Goal: Task Accomplishment & Management: Use online tool/utility

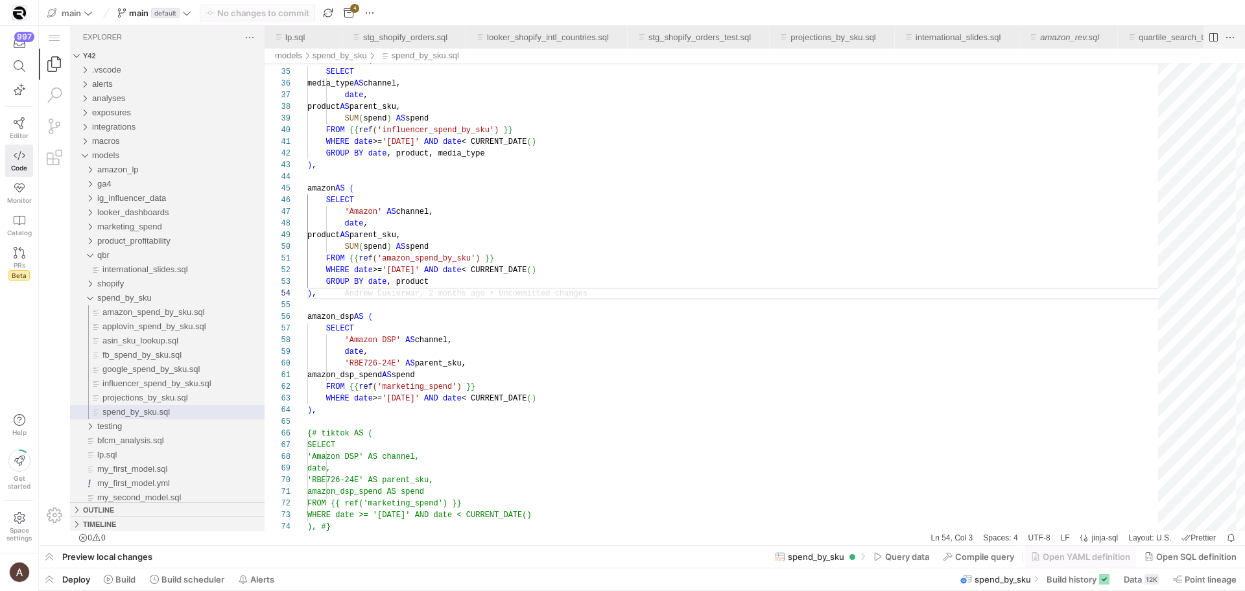
scroll to position [117, 9]
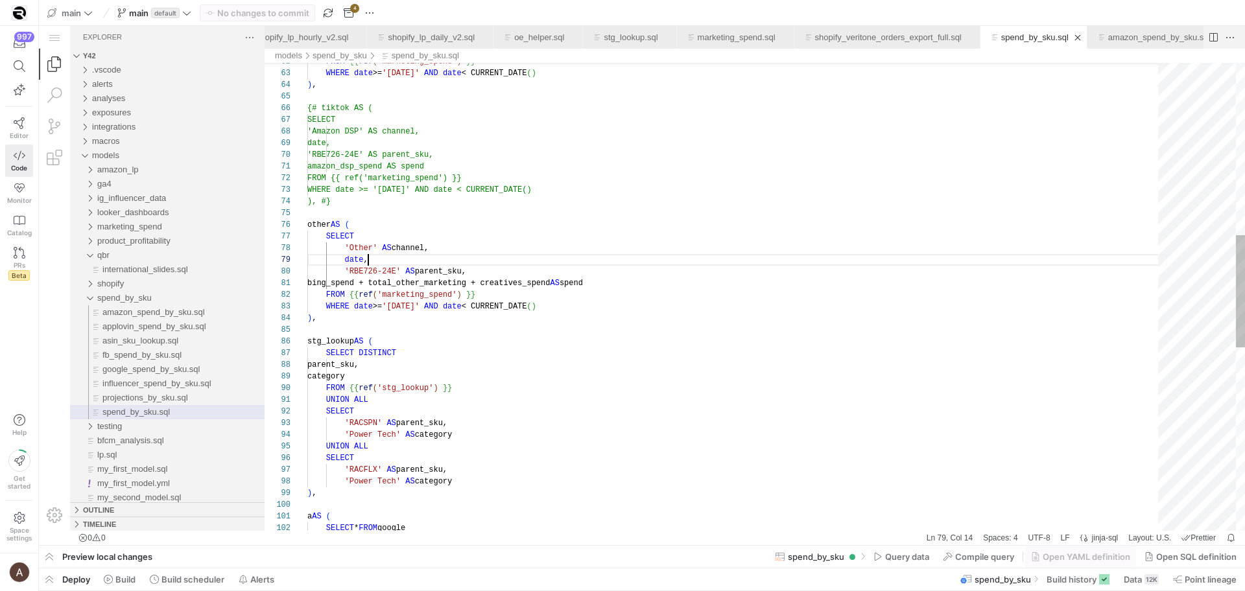
click at [680, 257] on div "WHERE date >= '[DATE]' AND date < CURRENT_DATE ( ) ) , {# tiktok AS ( SELECT 'A…" at bounding box center [737, 319] width 860 height 1950
click at [951, 196] on div "WHERE date >= '[DATE]' AND date < CURRENT_DATE ( ) ) , {# tiktok AS ( SELECT 'A…" at bounding box center [737, 319] width 860 height 1950
click at [821, 253] on div "WHERE date >= '[DATE]' AND date < CURRENT_DATE ( ) ) , {# tiktok AS ( SELECT 'A…" at bounding box center [737, 319] width 860 height 1950
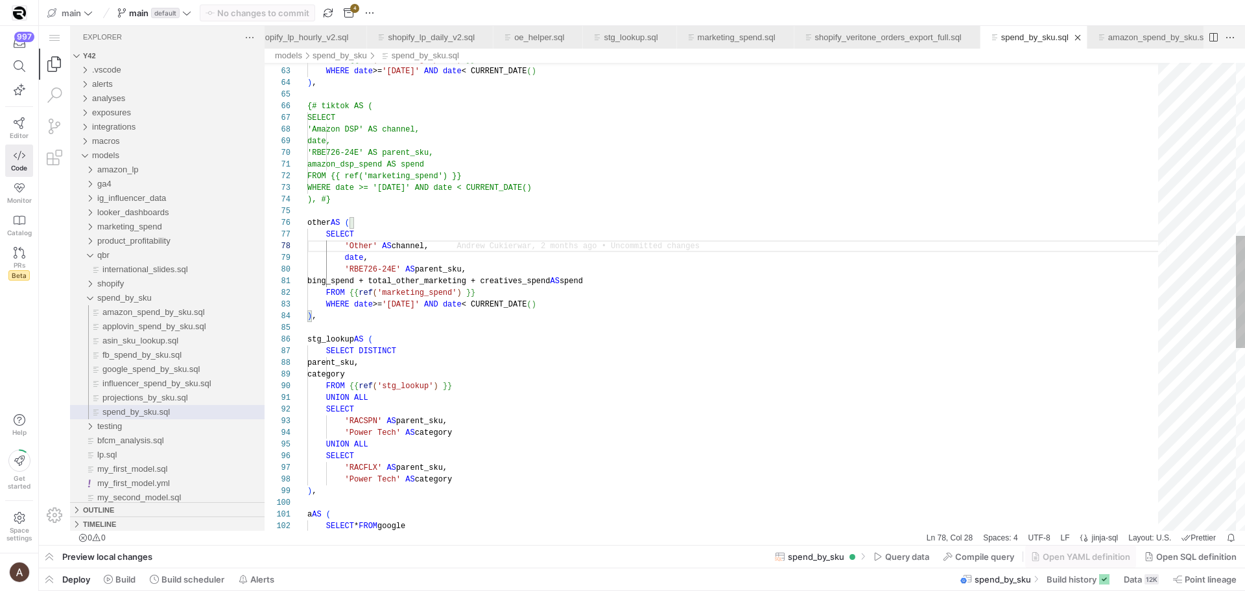
type textarea "bing_spend + total_other_marketing + creatives_spend AS spend FROM {{ ref('mark…"
click at [528, 286] on div "WHERE date >= '[DATE]' AND date < CURRENT_DATE ( ) ) , {# tiktok AS ( SELECT 'A…" at bounding box center [737, 317] width 860 height 1950
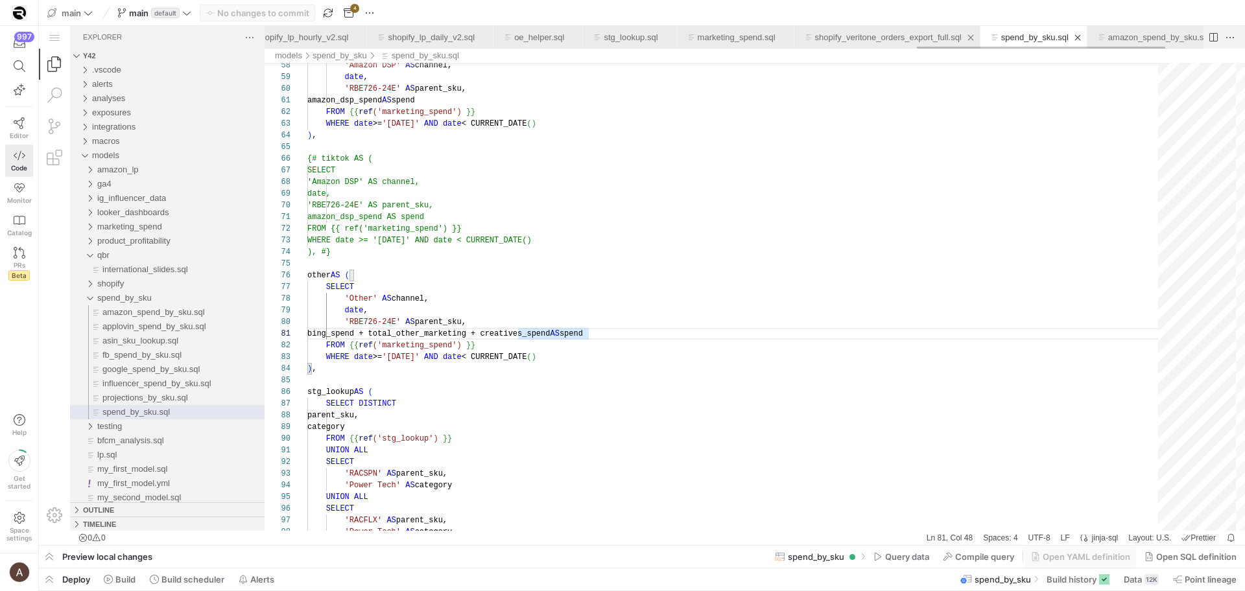
click at [961, 33] on link "shopify_veritone_orders_export_full.sql" at bounding box center [888, 37] width 147 height 10
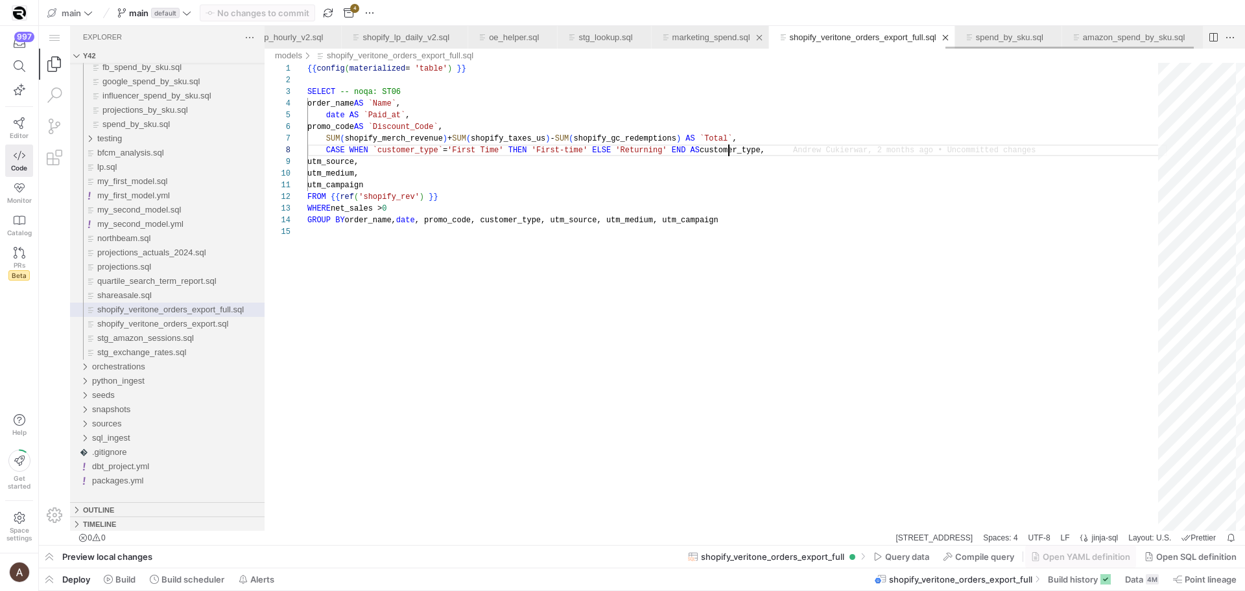
scroll to position [0, 2606]
type textarea "utm_campaign FROM {{ ref('shopify_rev') }} WHERE net_sales > 0 GROUP BY order_n…"
click at [862, 270] on div "{{ config ( materialized = 'table' ) }} SELECT -- noqa: ST06 order_name AS `Nam…" at bounding box center [737, 378] width 860 height 631
click at [615, 184] on div "{{ config ( materialized = 'table' ) }} SELECT -- noqa: ST06 order_name AS `Nam…" at bounding box center [737, 378] width 860 height 631
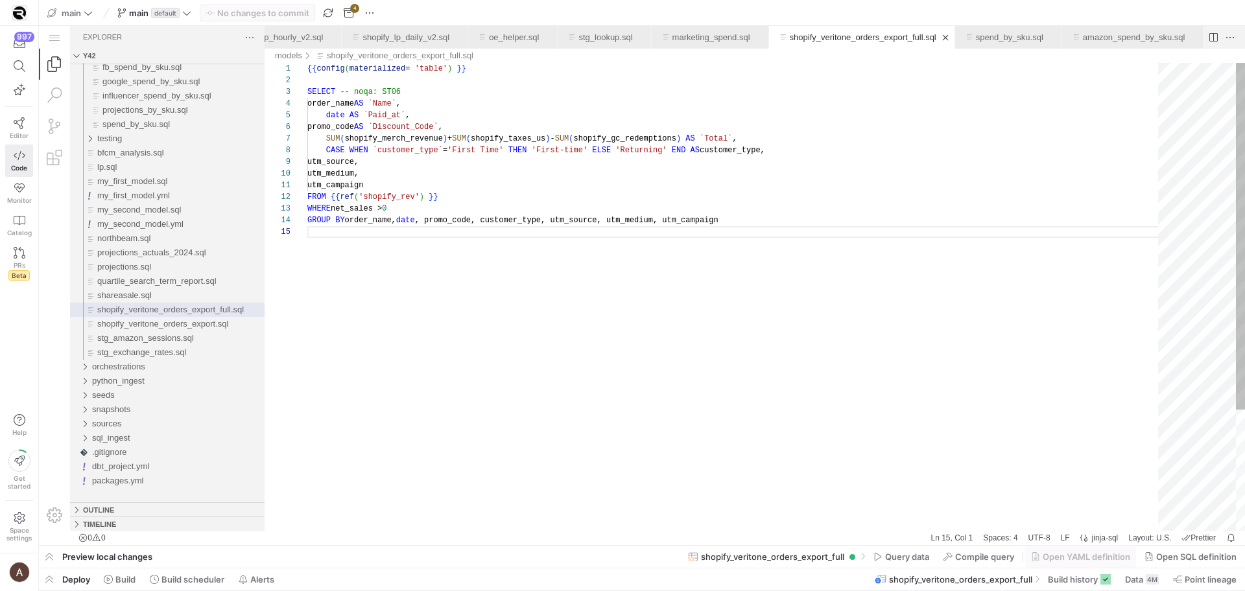
scroll to position [0, 75]
click at [610, 202] on div "{{ config ( materialized = 'table' ) }} SELECT -- noqa: ST06 order_name AS `Nam…" at bounding box center [737, 378] width 860 height 631
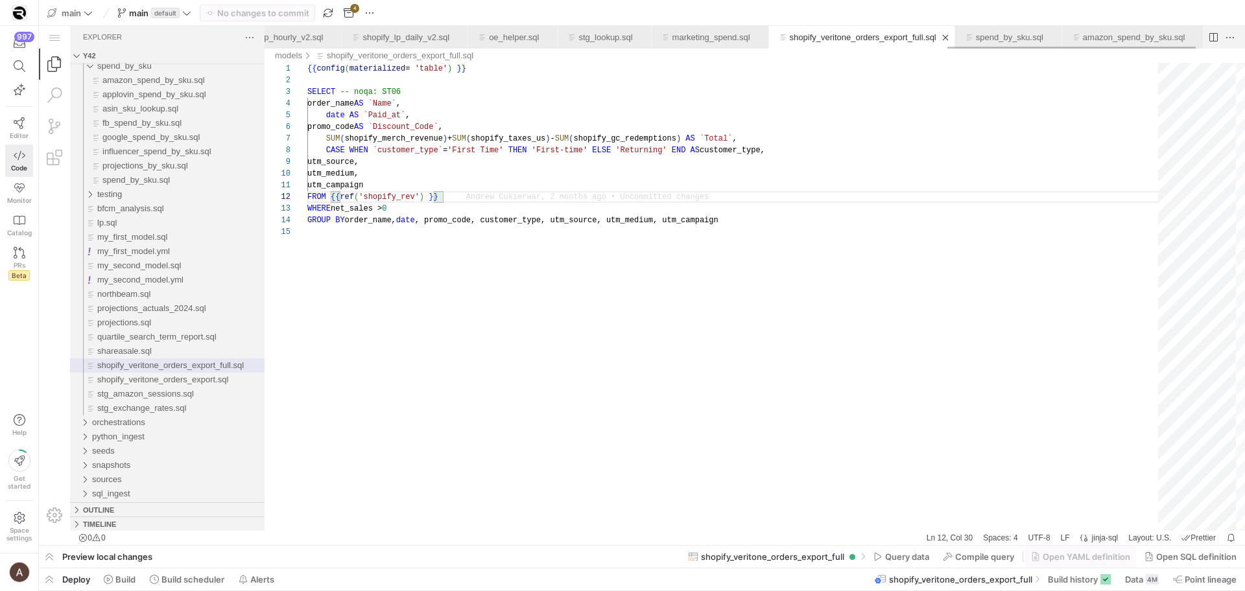
scroll to position [0, 2567]
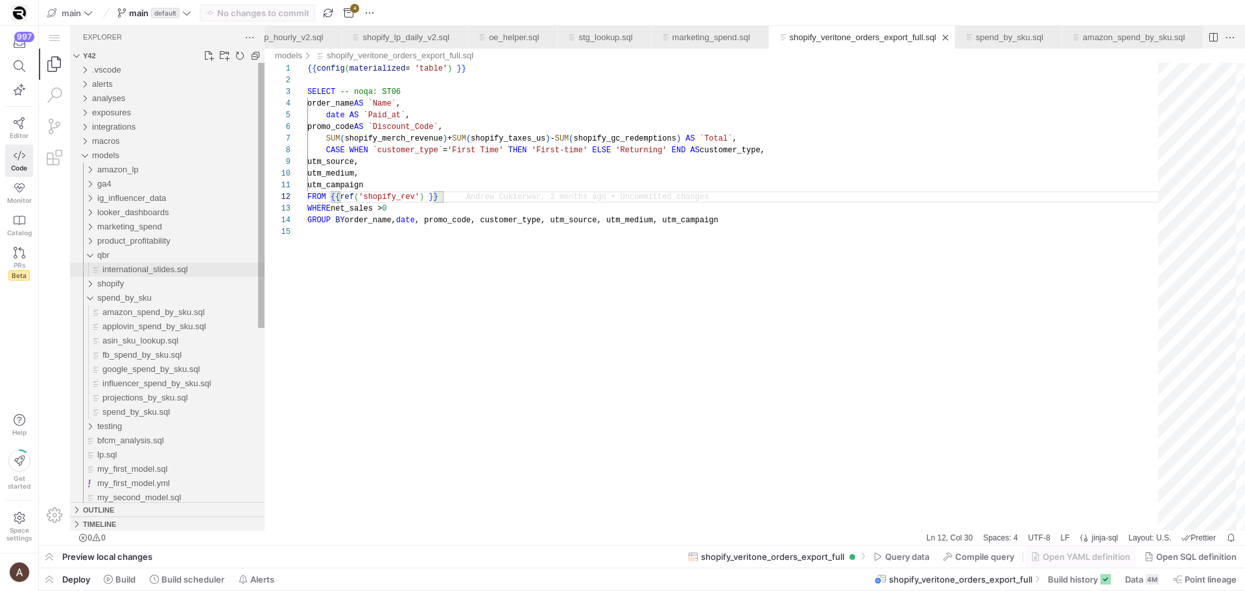
click at [119, 268] on span "international_slides.sql" at bounding box center [145, 270] width 86 height 10
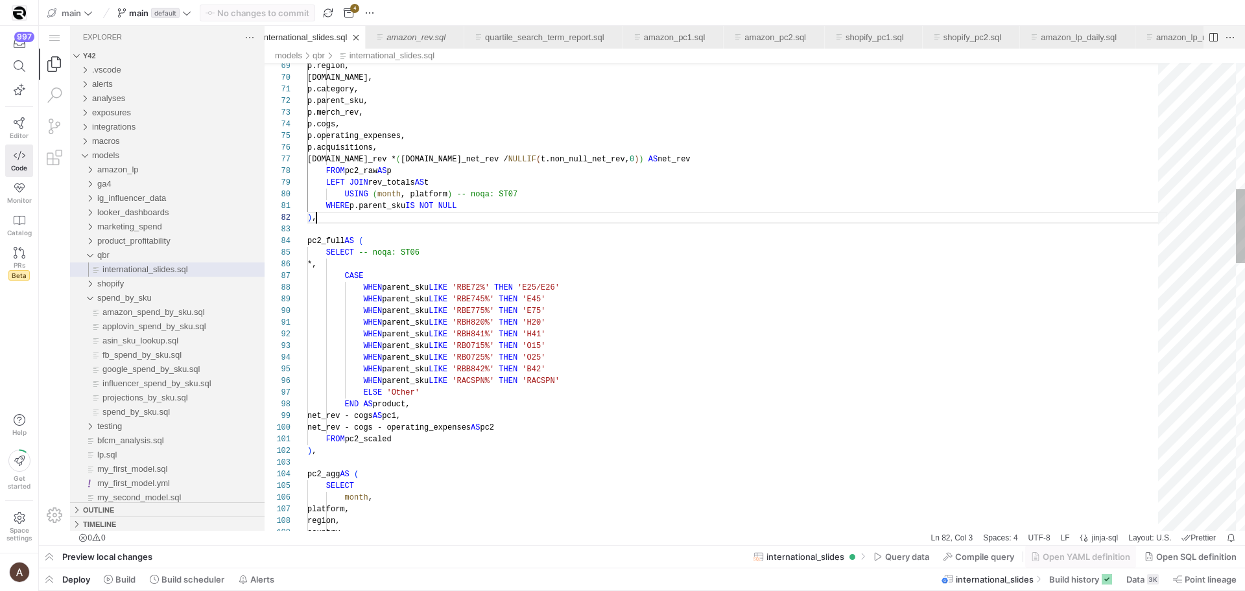
scroll to position [12, 9]
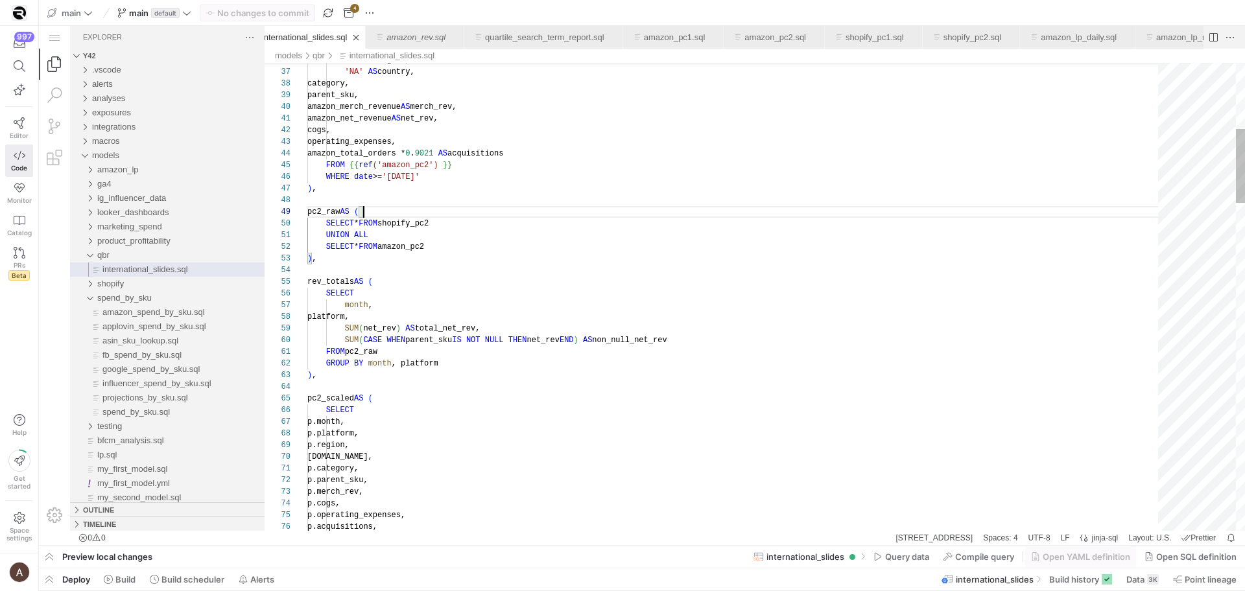
scroll to position [93, 56]
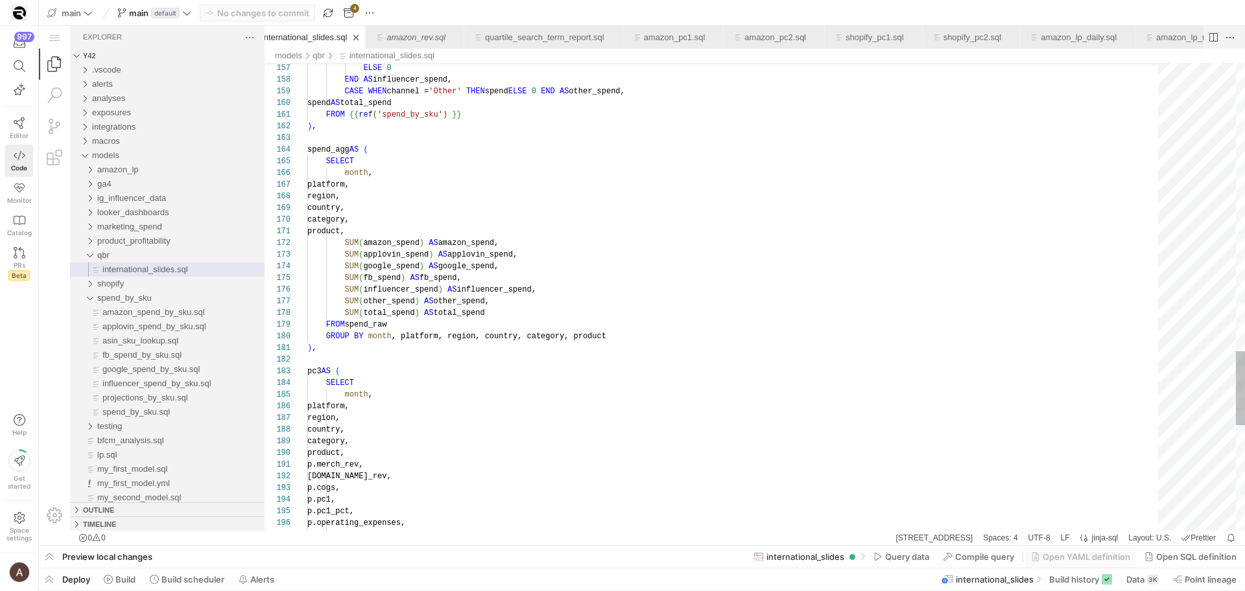
scroll to position [0, 75]
click at [420, 237] on div "product," at bounding box center [737, 232] width 860 height 12
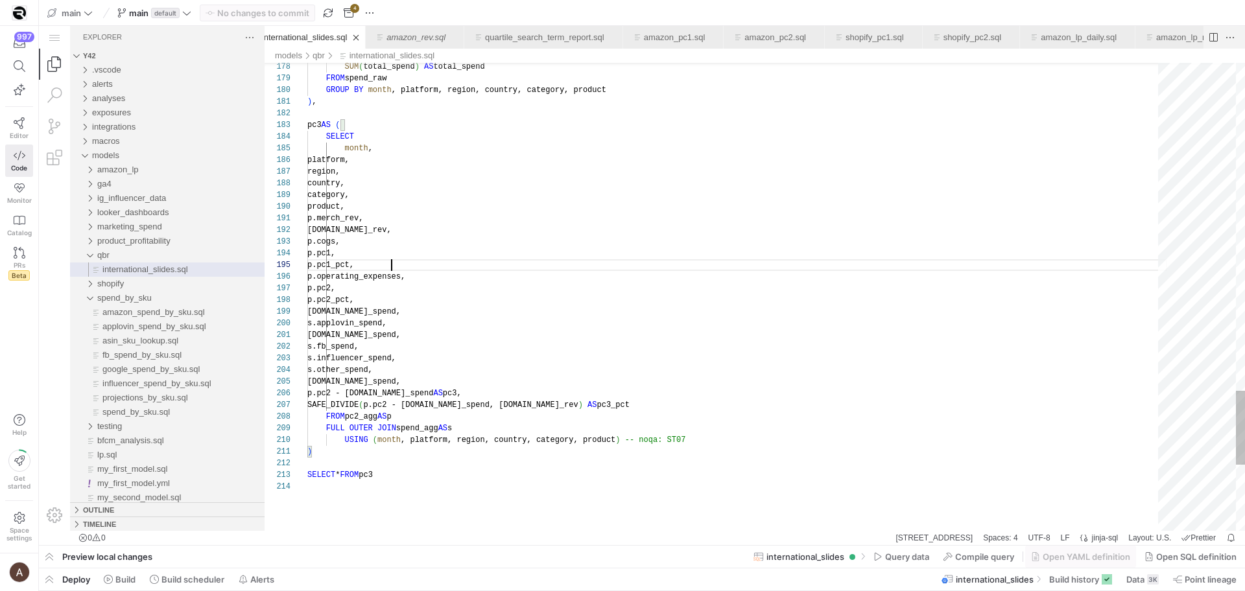
scroll to position [47, 84]
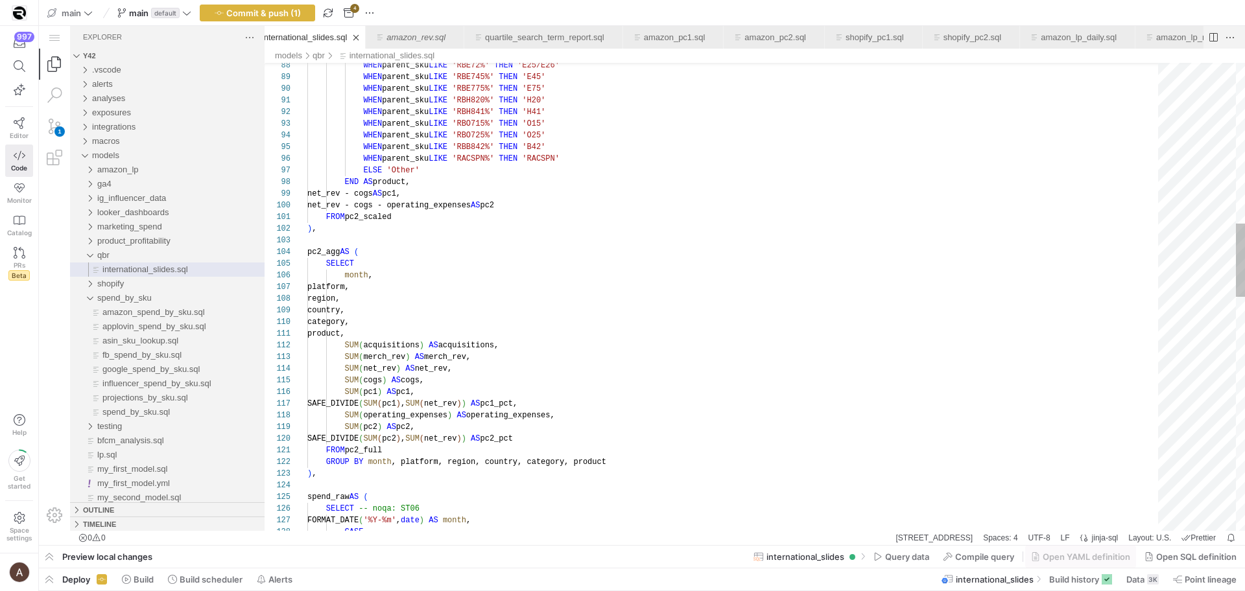
scroll to position [70, 257]
click at [585, 405] on div "CASE SELECT -- noqa: ST06 FORMAT_DATE ( '%Y-%m' , date ) AS month , spend_raw A…" at bounding box center [737, 526] width 860 height 2965
click at [585, 433] on div "CASE SELECT -- noqa: ST06 FORMAT_DATE ( '%Y-%m' , date ) AS month , spend_raw A…" at bounding box center [737, 526] width 860 height 2965
click at [585, 371] on div "CASE SELECT -- noqa: ST06 FORMAT_DATE ( '%Y-%m' , date ) AS month , spend_raw A…" at bounding box center [737, 526] width 860 height 2965
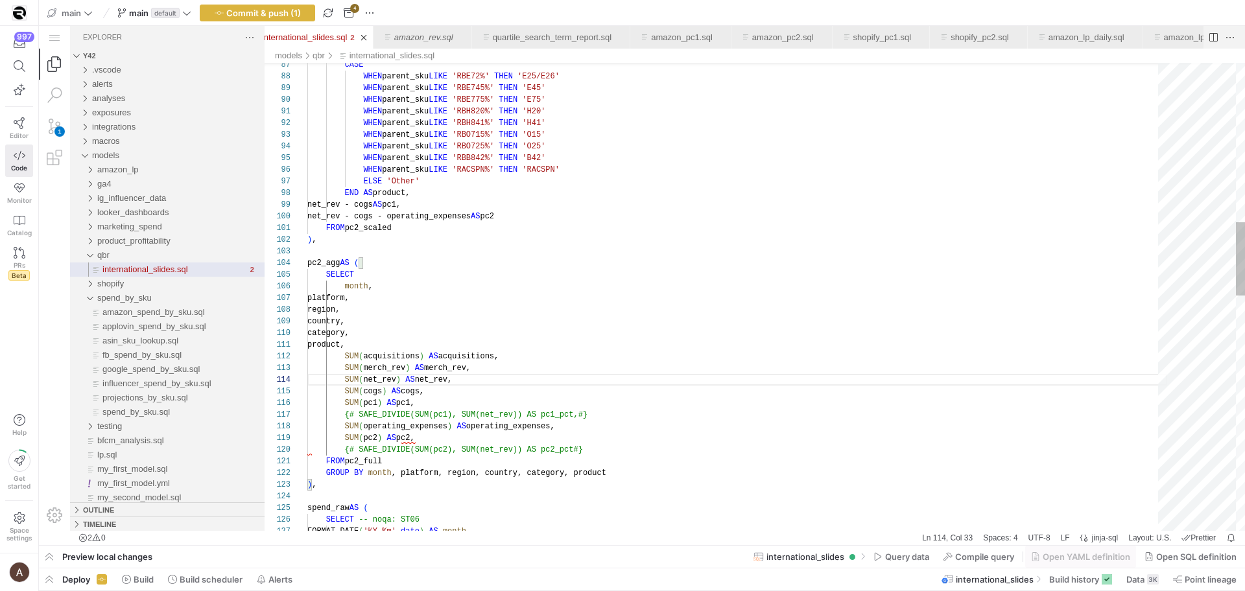
click at [471, 401] on div "SUM ( merch_rev ) AS merch_rev, product, SUM ( acquisitions ) AS acquisitions, …" at bounding box center [737, 537] width 860 height 2965
click at [471, 394] on div "SUM ( merch_rev ) AS merch_rev, product, SUM ( acquisitions ) AS acquisitions, …" at bounding box center [737, 537] width 860 height 2965
click at [474, 399] on div "SUM ( merch_rev ) AS merch_rev, product, SUM ( acquisitions ) AS acquisitions, …" at bounding box center [737, 537] width 860 height 2965
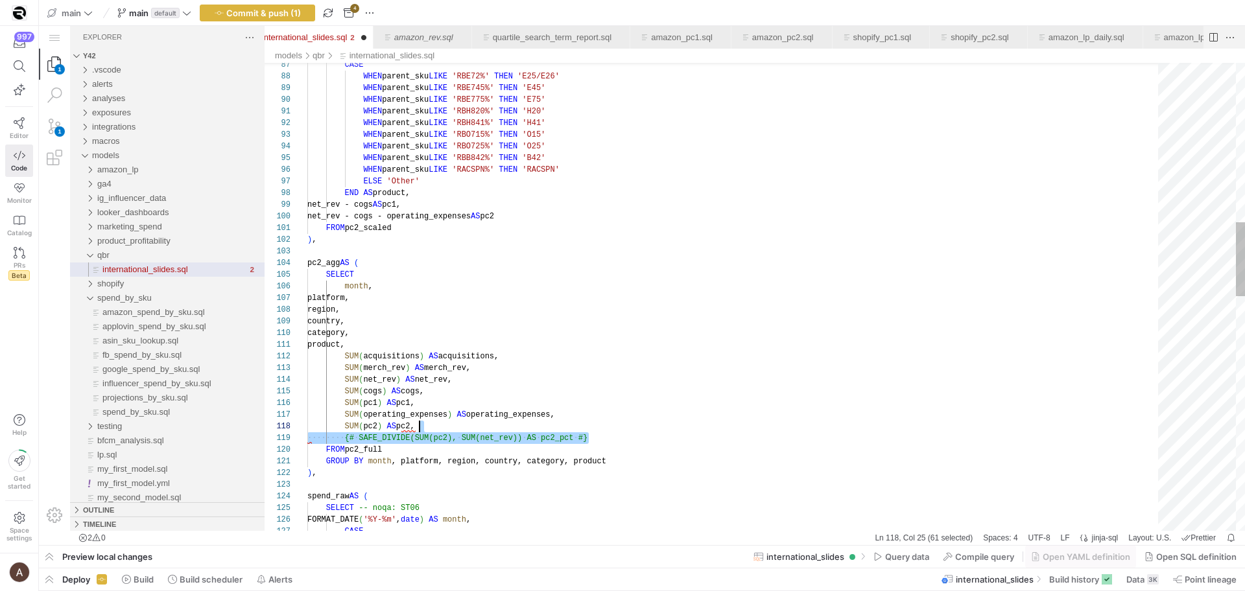
drag, startPoint x: 605, startPoint y: 433, endPoint x: 604, endPoint y: 422, distance: 11.0
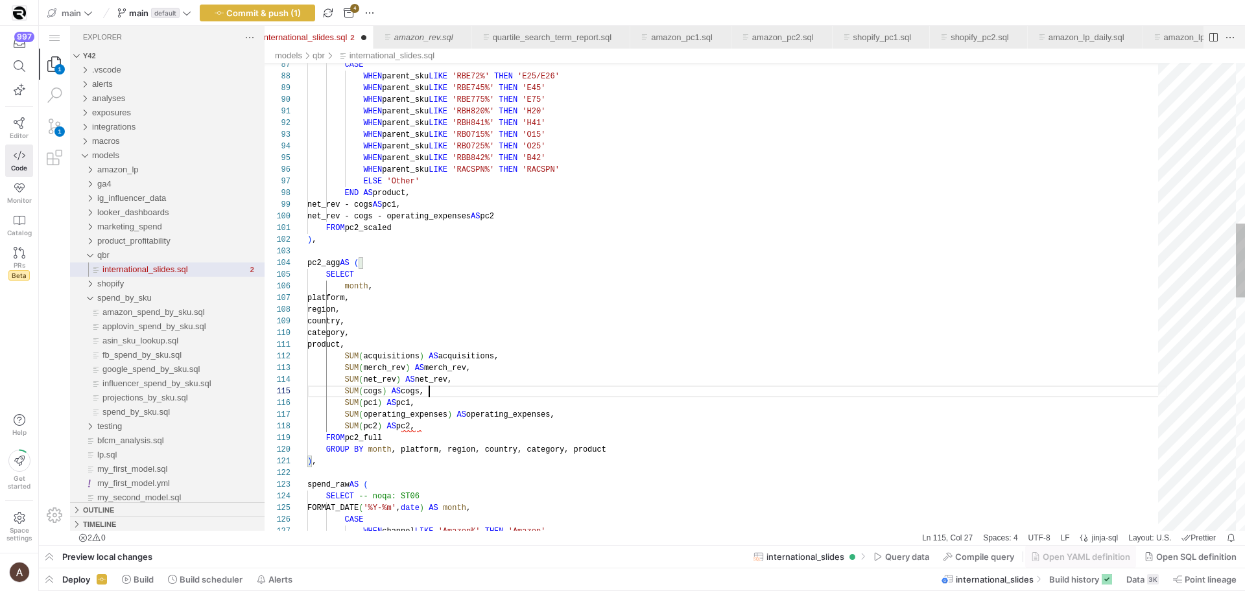
click at [606, 392] on div "SUM ( merch_rev ) AS merch_rev, product, SUM ( acquisitions ) AS acquisitions, …" at bounding box center [737, 526] width 860 height 2942
click at [582, 425] on div "SUM ( merch_rev ) AS merch_rev, product, SUM ( acquisitions ) AS acquisitions, …" at bounding box center [737, 526] width 860 height 2942
click at [582, 396] on div "SUM ( merch_rev ) AS merch_rev, product, SUM ( acquisitions ) AS acquisitions, …" at bounding box center [737, 526] width 860 height 2942
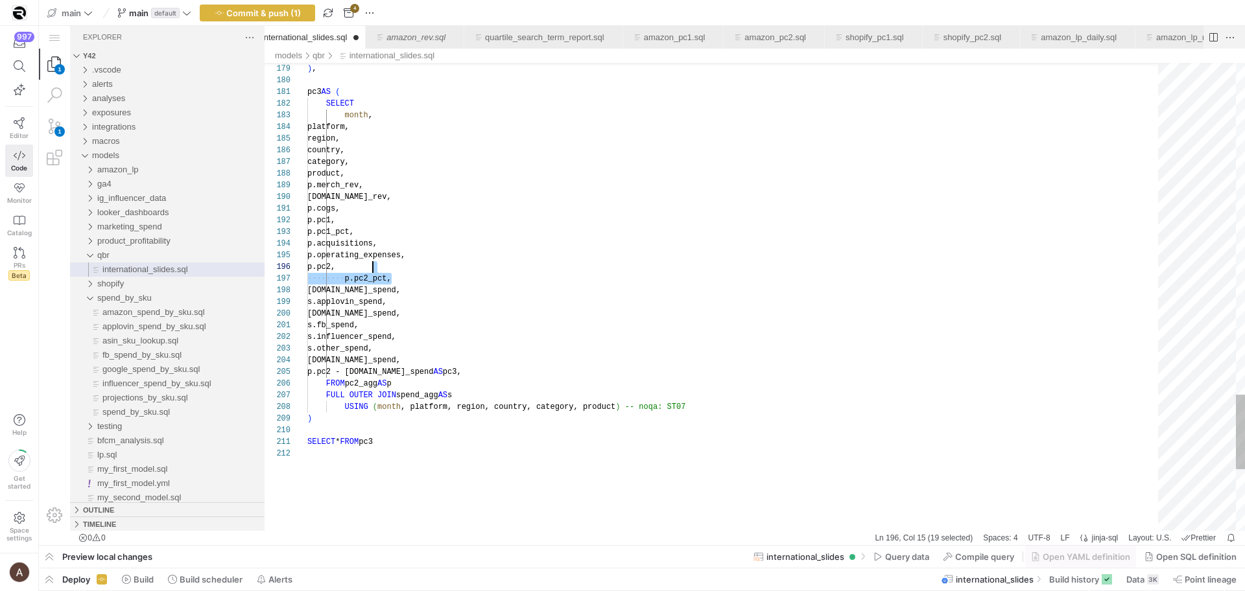
drag, startPoint x: 462, startPoint y: 283, endPoint x: 465, endPoint y: 270, distance: 13.9
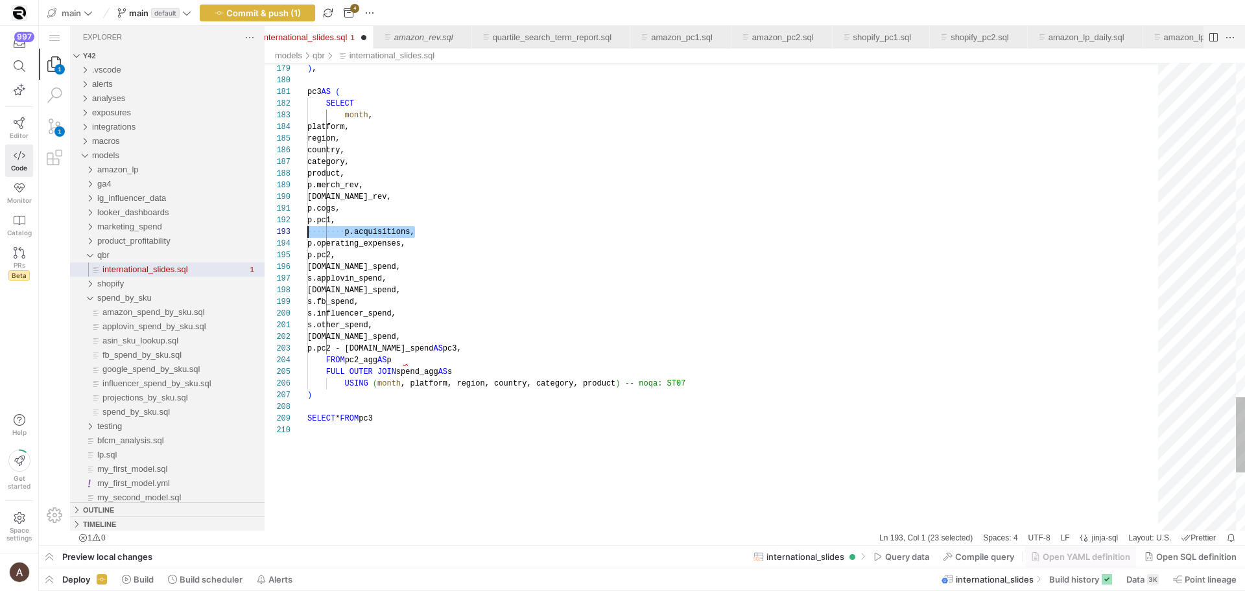
scroll to position [23, 0]
drag, startPoint x: 456, startPoint y: 230, endPoint x: 261, endPoint y: 231, distance: 195.8
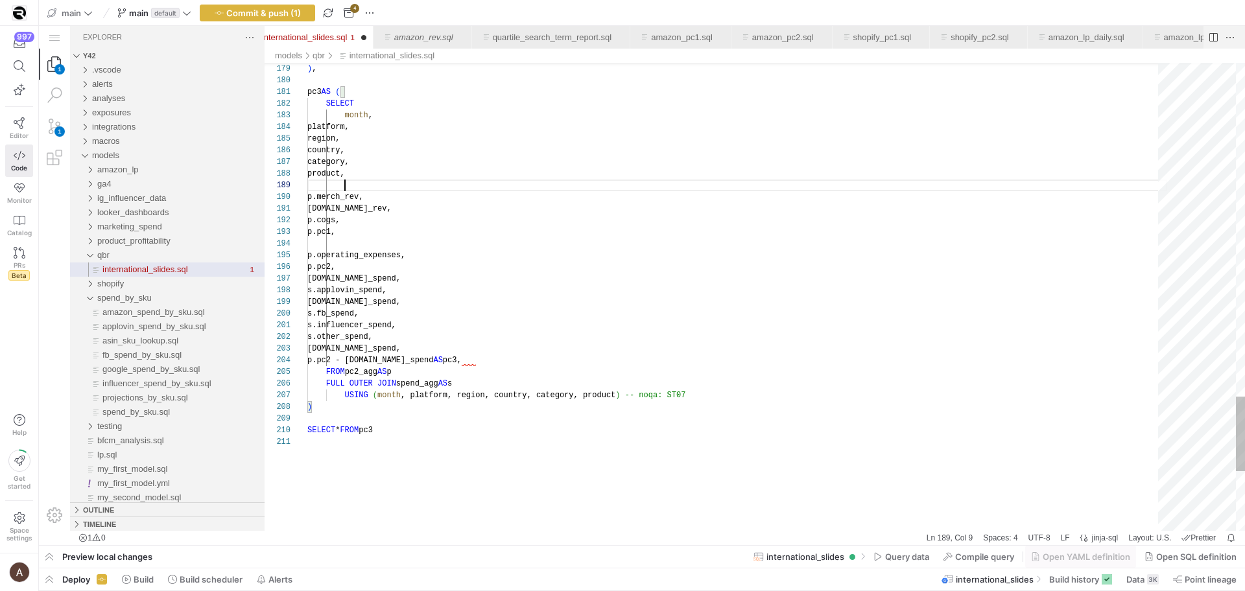
paste textarea "p.acquisitions,"
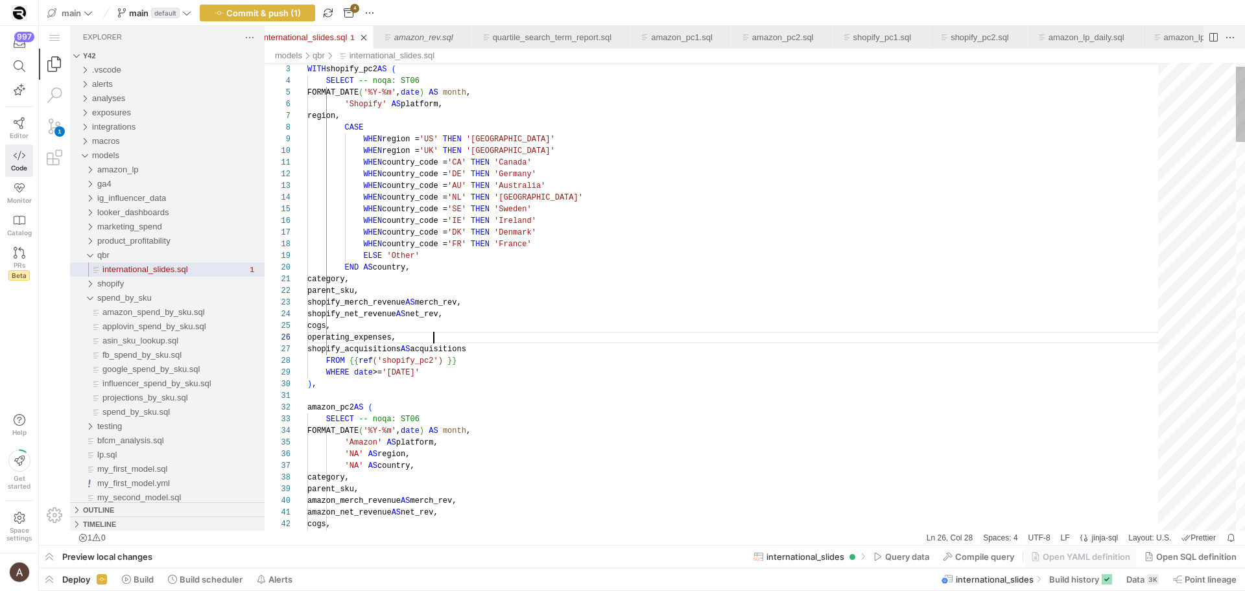
scroll to position [58, 126]
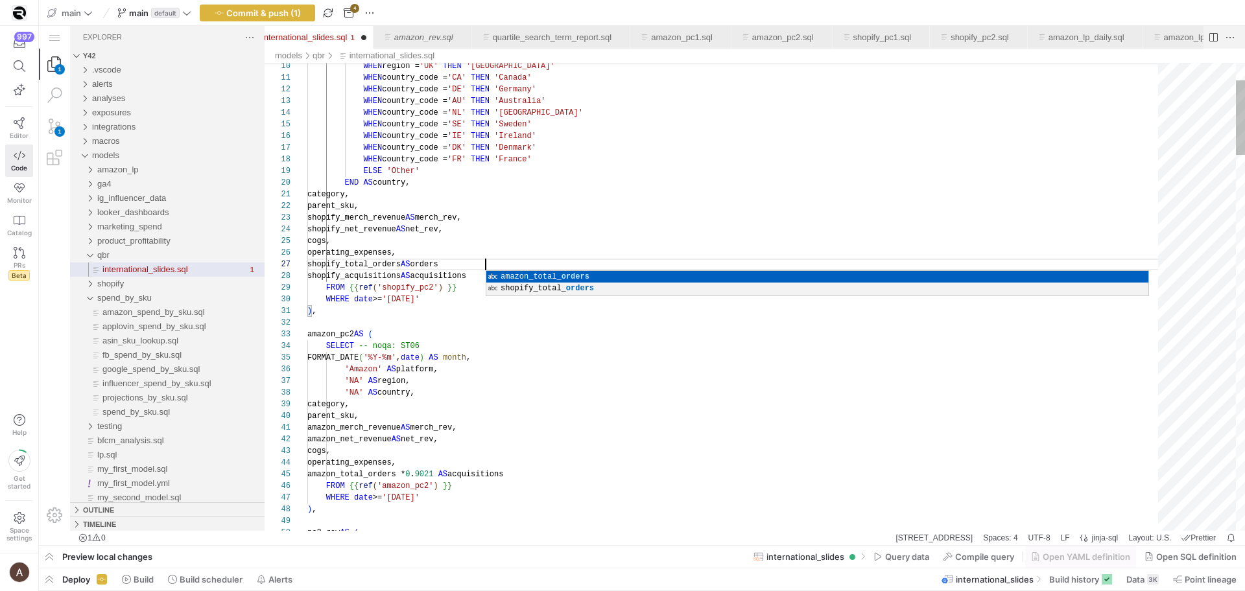
scroll to position [70, 183]
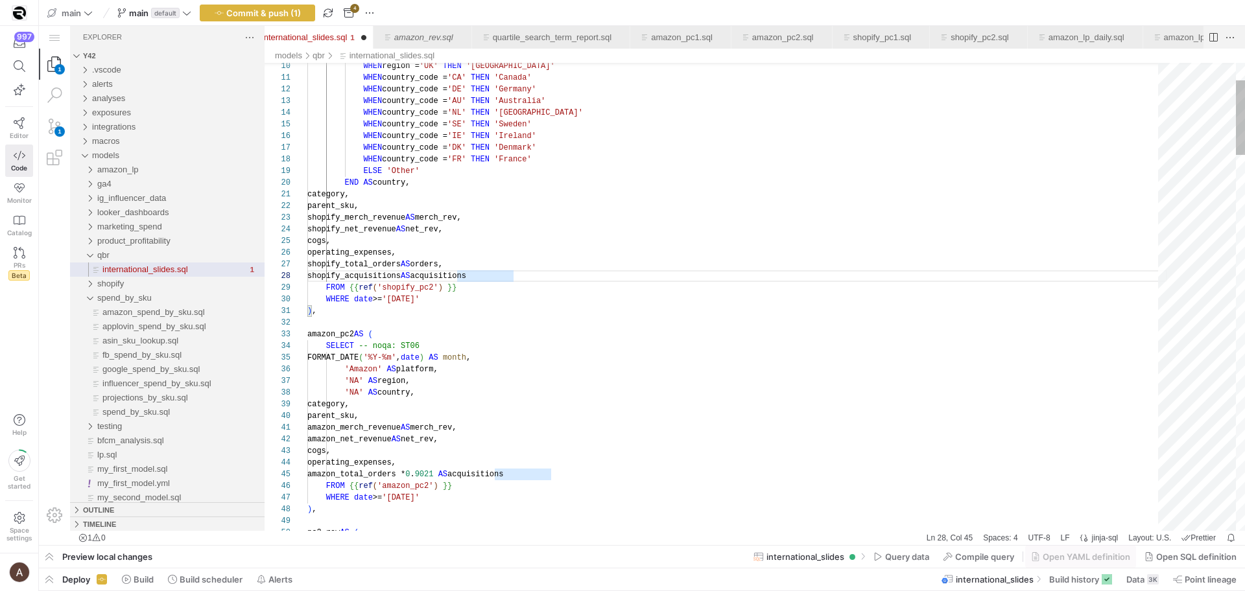
drag, startPoint x: 545, startPoint y: 470, endPoint x: 537, endPoint y: 471, distance: 7.2
click at [503, 470] on span "acquisitions" at bounding box center [475, 474] width 56 height 9
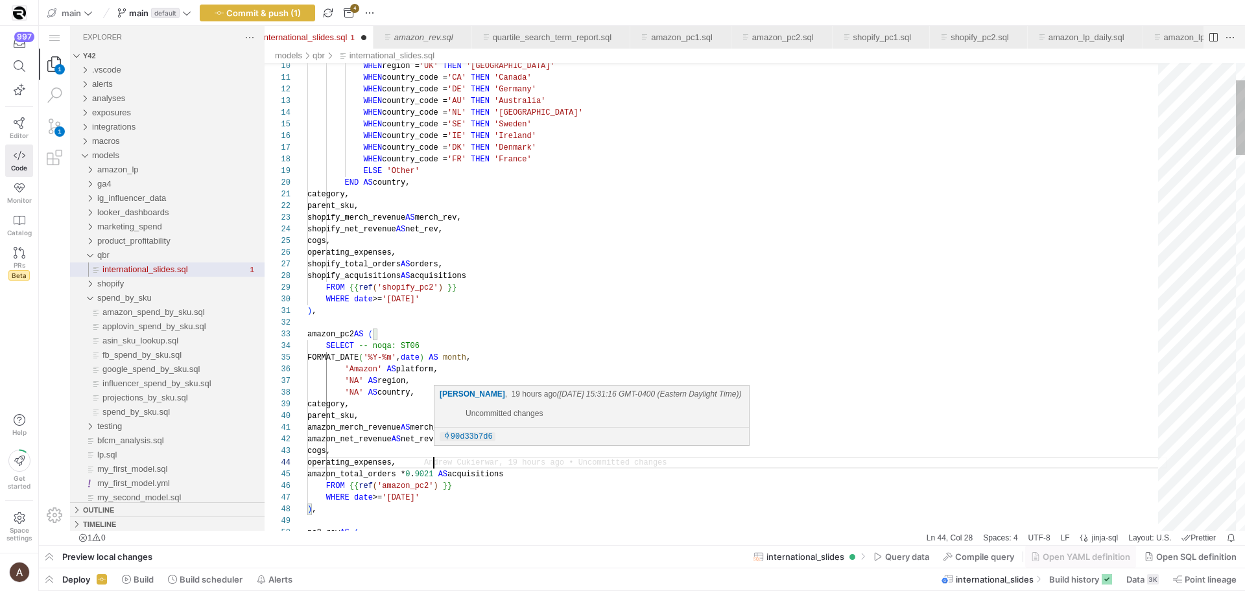
paste textarea "amazon_total_orders"
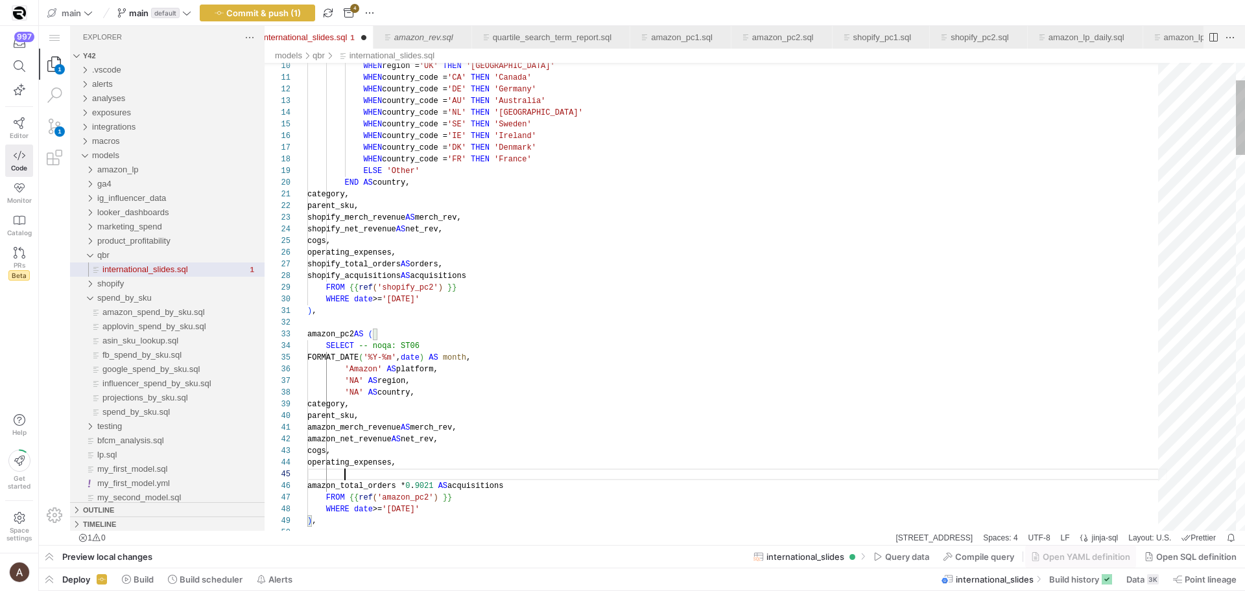
paste textarea "amazon_total_orders"
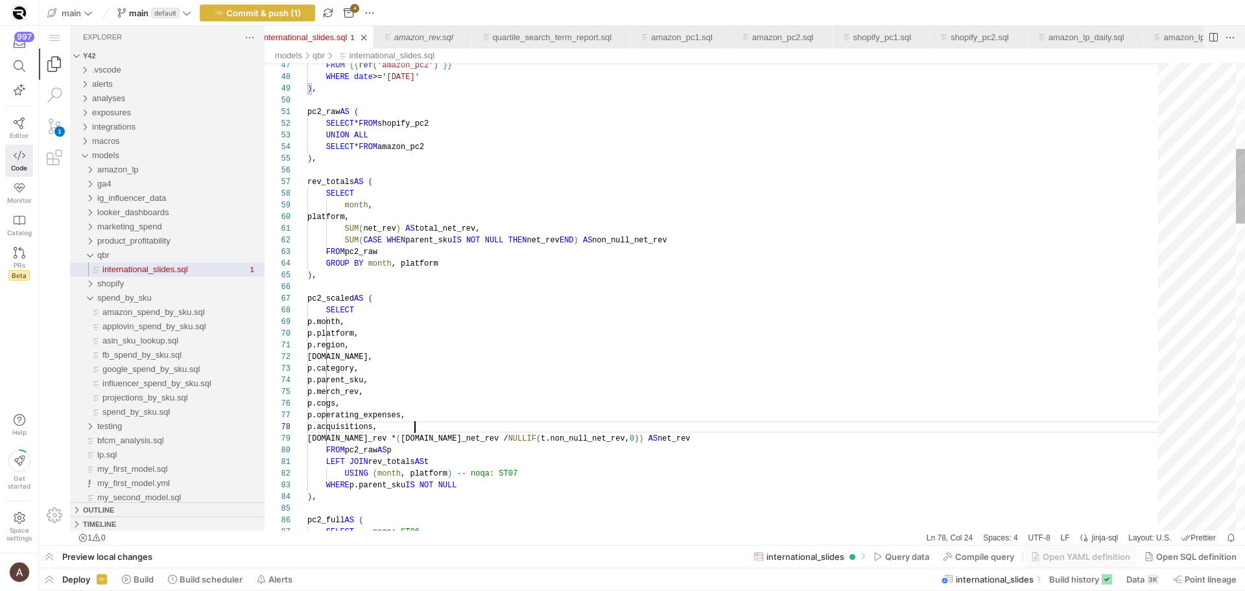
scroll to position [70, 136]
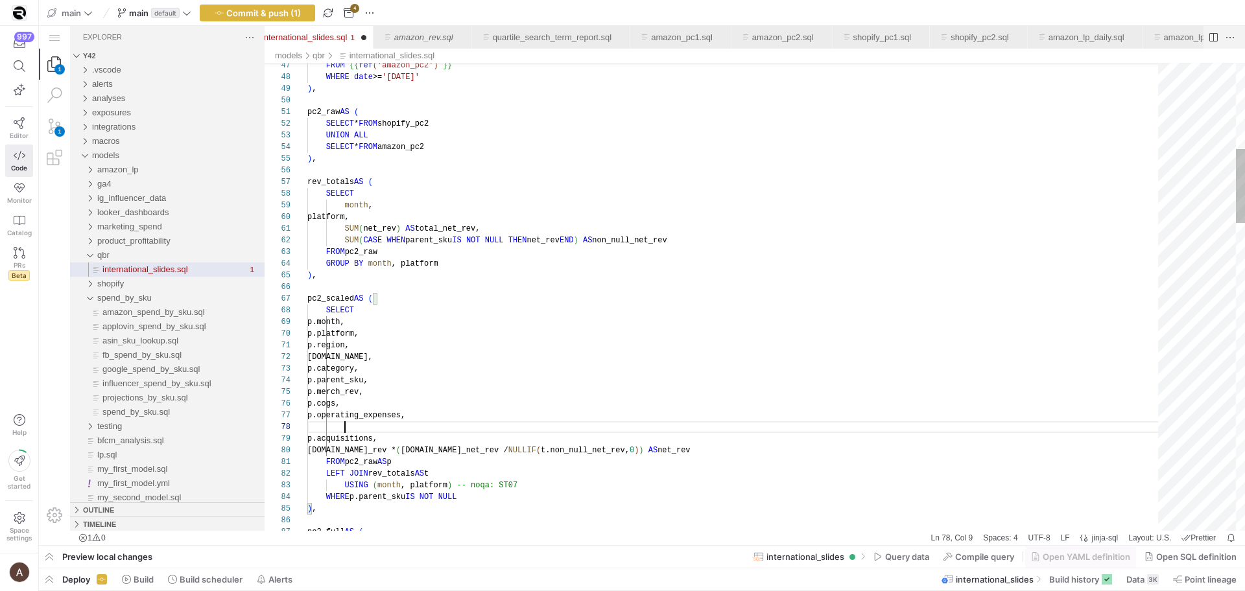
paste textarea "p.acquisitions, p.acquisitions,"
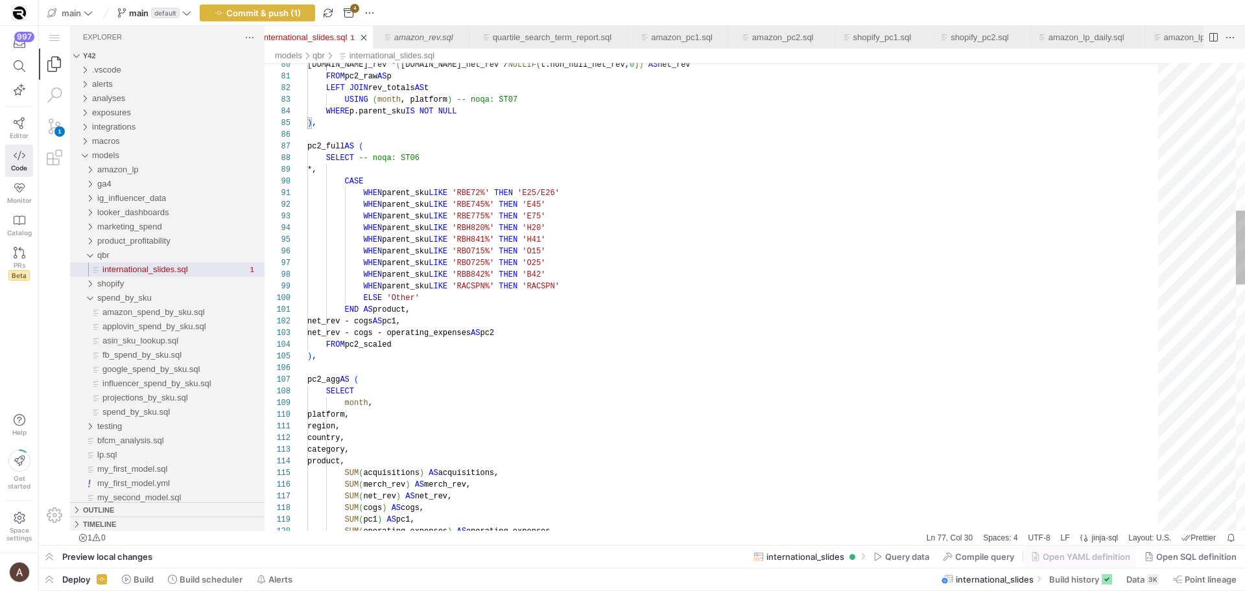
scroll to position [12, 75]
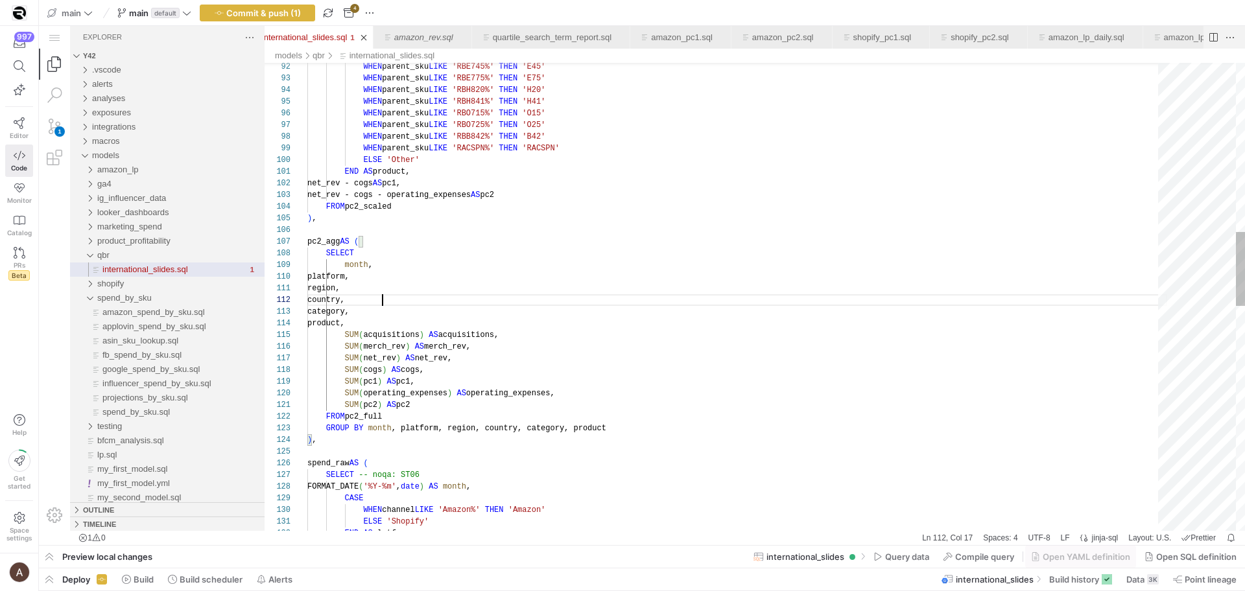
scroll to position [0, 108]
click at [498, 402] on div "WHEN parent_sku LIKE 'RBE745%' THEN 'E45' WHEN parent_sku LIKE 'RBE775%' THEN '…" at bounding box center [737, 470] width 860 height 2942
click at [511, 322] on div "WHEN parent_sku LIKE 'RBE745%' THEN 'E45' WHEN parent_sku LIKE 'RBE775%' THEN '…" at bounding box center [737, 470] width 860 height 2942
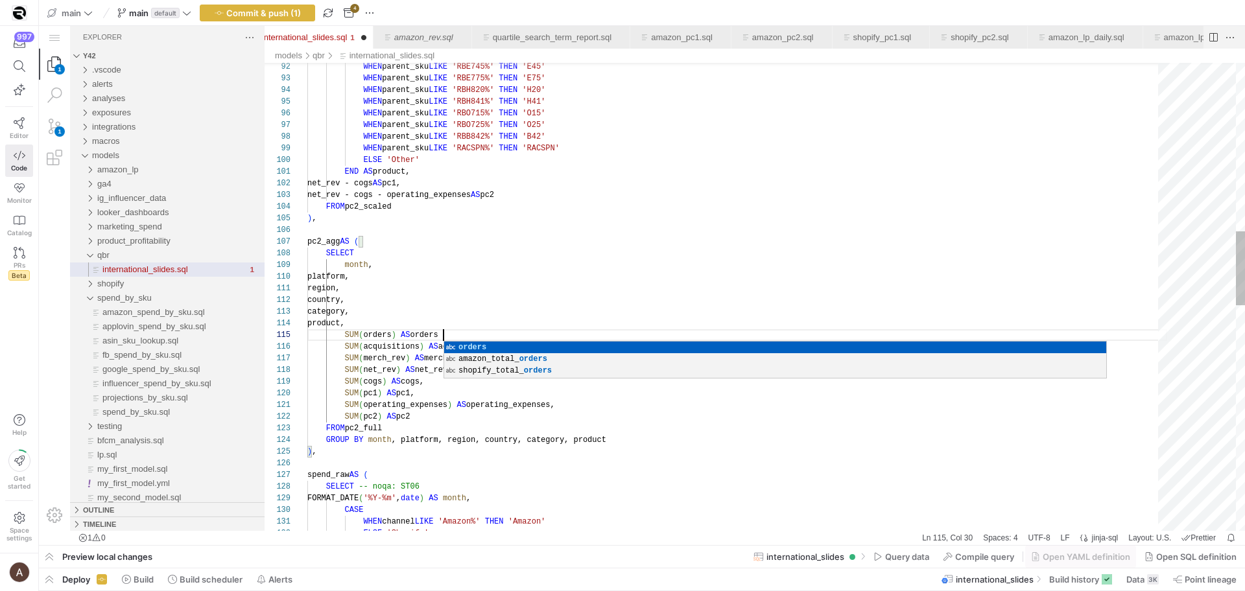
scroll to position [47, 141]
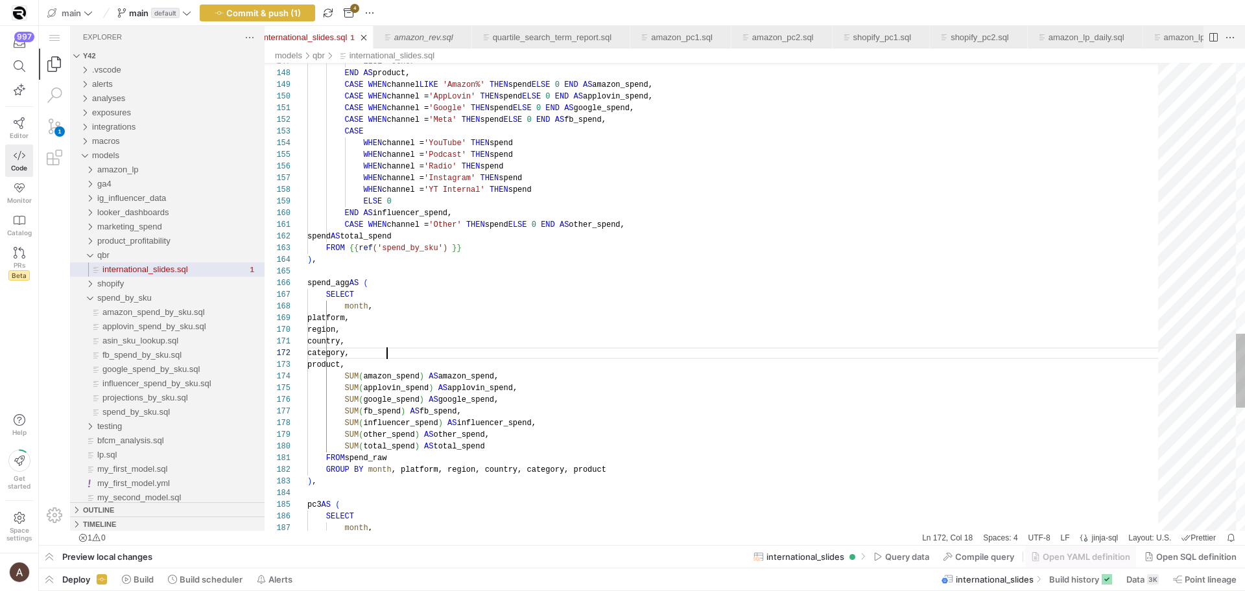
click at [493, 366] on div "product," at bounding box center [737, 365] width 860 height 12
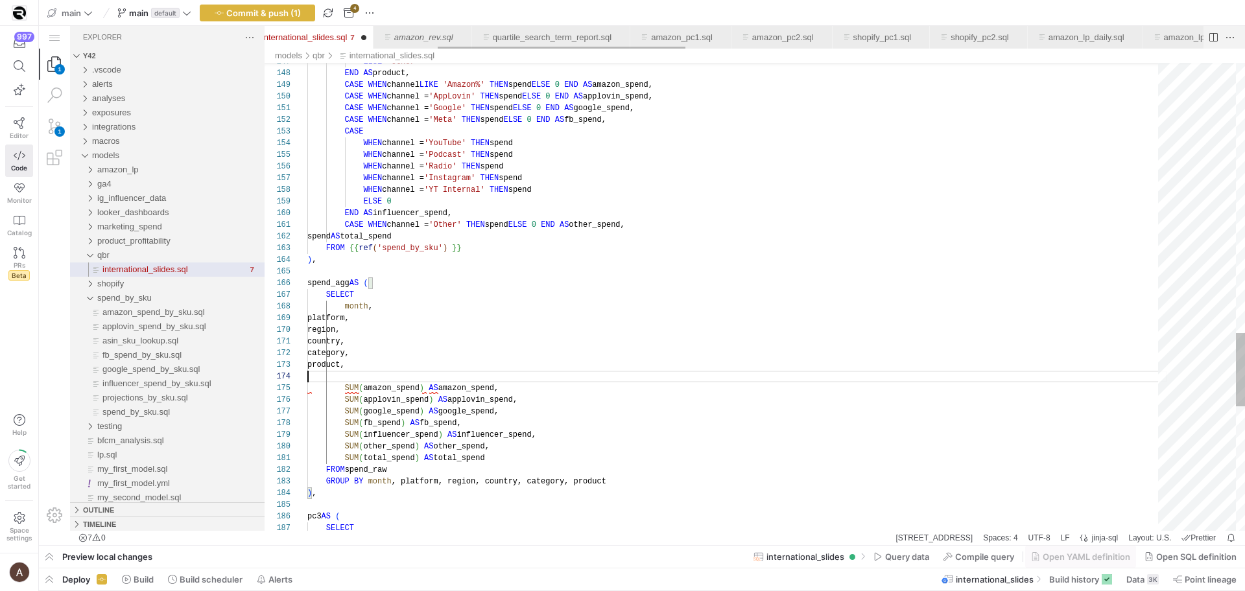
scroll to position [23, 75]
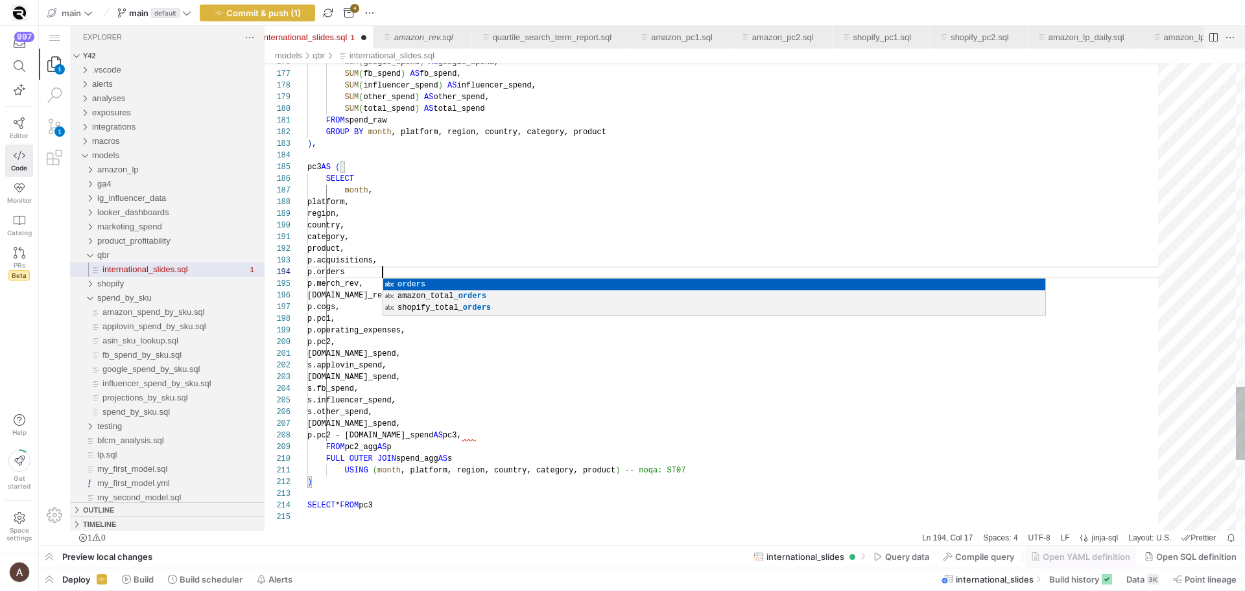
scroll to position [35, 80]
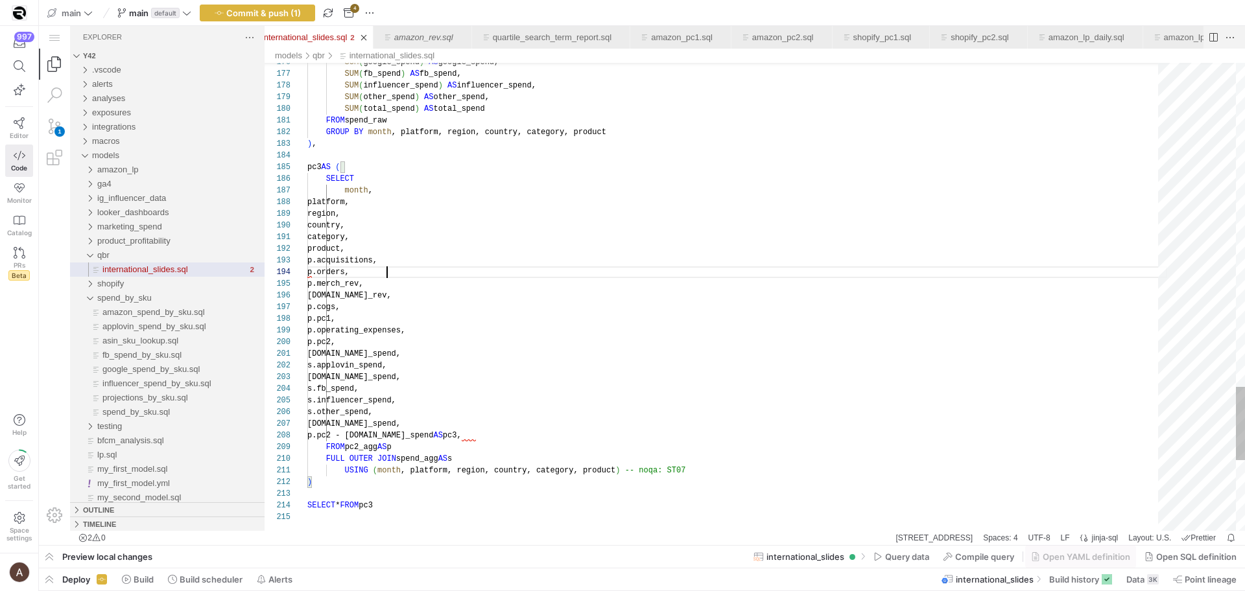
click at [536, 436] on div "p.pc2 - [DOMAIN_NAME]_spend AS pc3," at bounding box center [737, 436] width 860 height 12
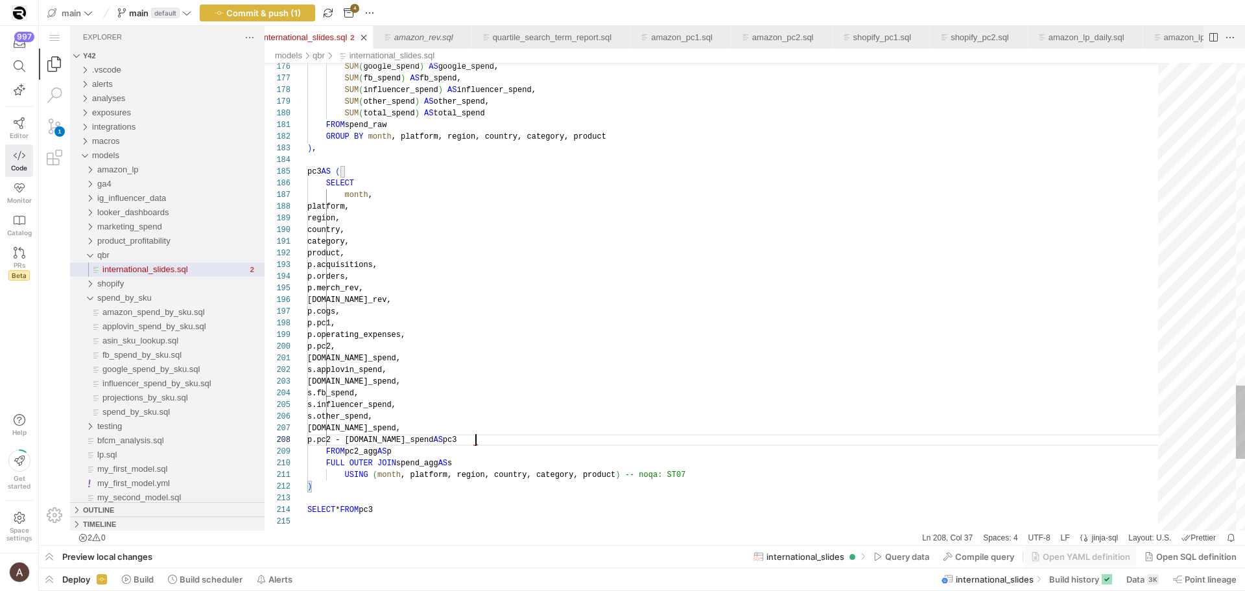
scroll to position [58, 103]
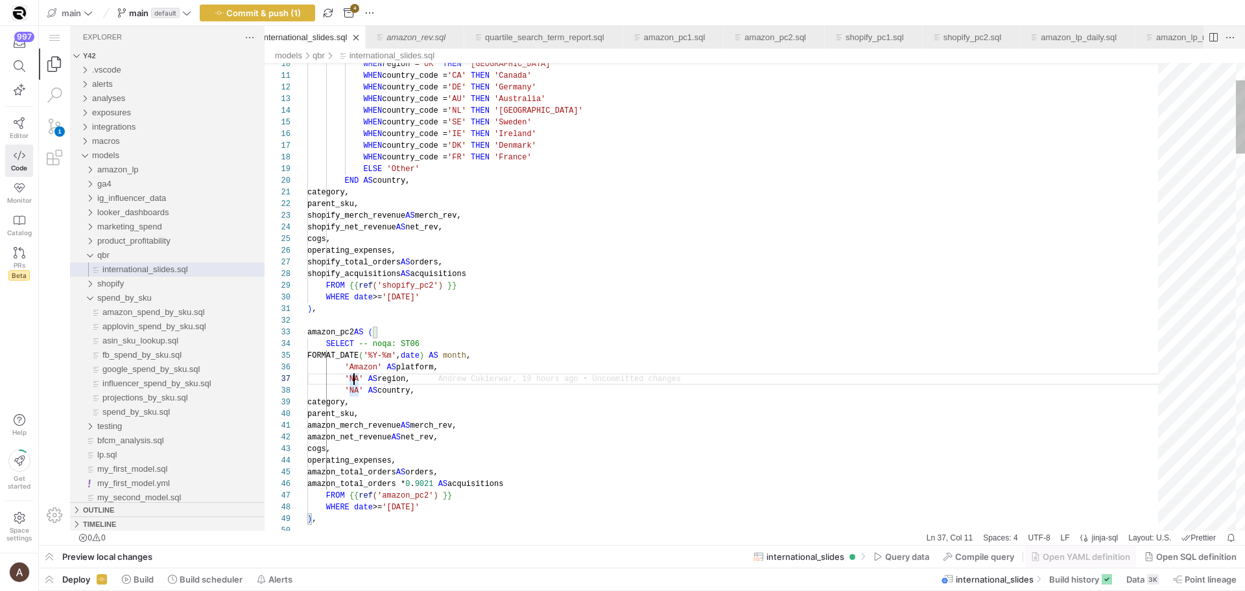
click at [495, 398] on div "category," at bounding box center [737, 403] width 860 height 12
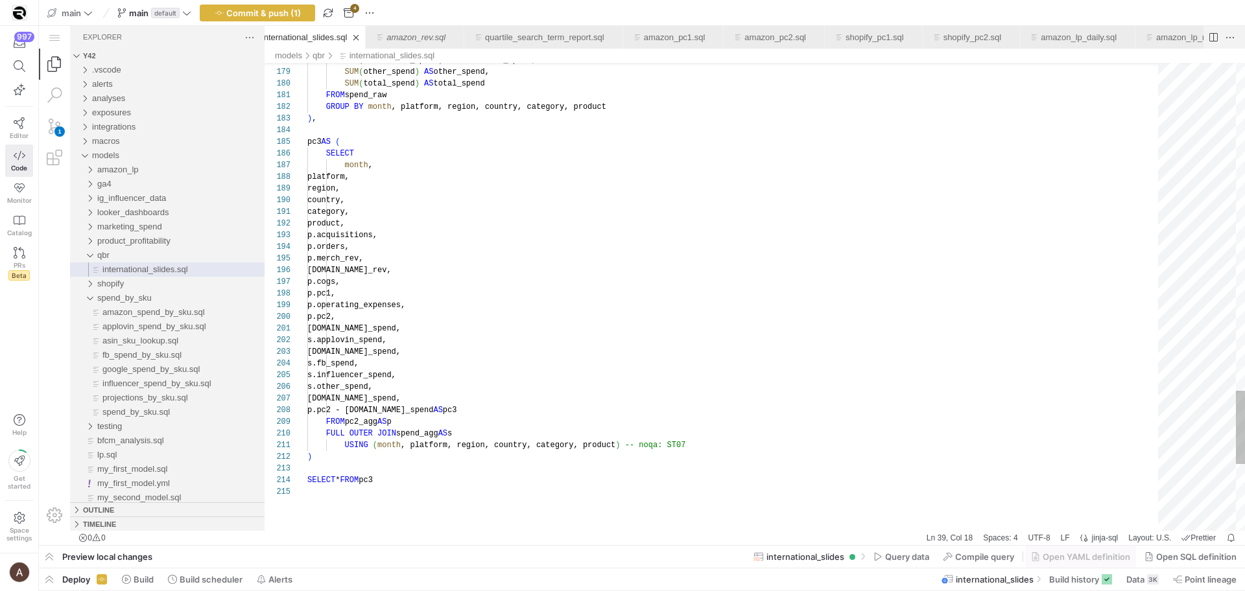
scroll to position [93, 99]
click at [478, 416] on div "FROM pc2_agg AS p" at bounding box center [737, 422] width 860 height 12
type textarea "[DOMAIN_NAME]_spend, s.applovin_spend, [DOMAIN_NAME]_spend, s.fb_spend, s.influ…"
click at [881, 548] on span at bounding box center [901, 557] width 66 height 21
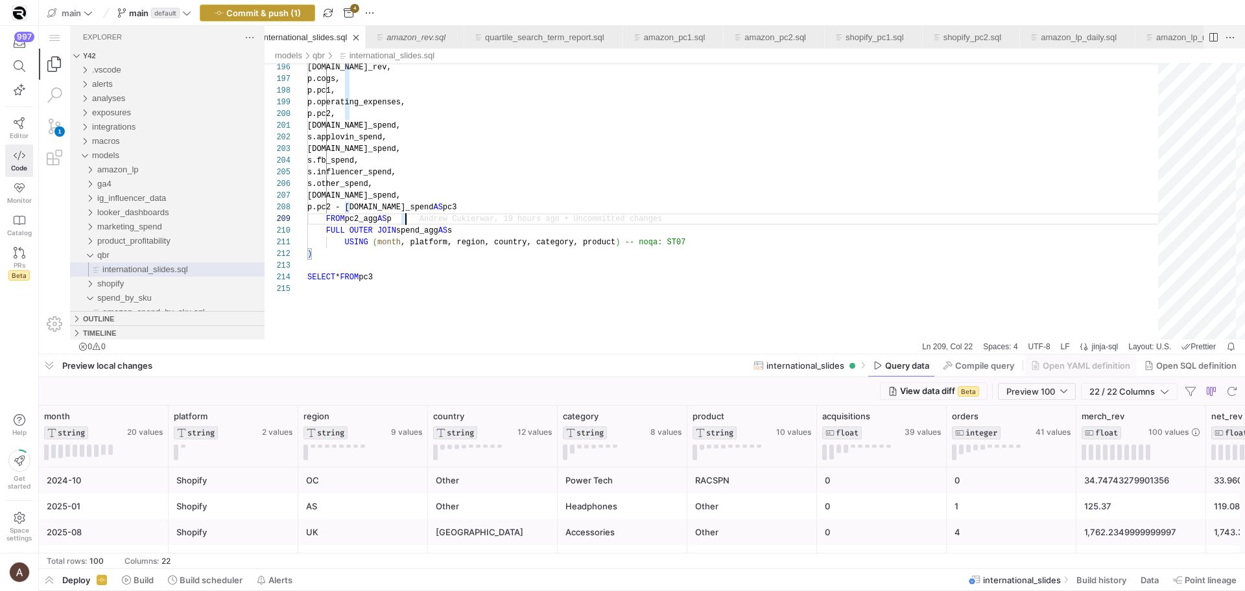
click at [270, 5] on button "Commit & push (1)" at bounding box center [257, 13] width 115 height 17
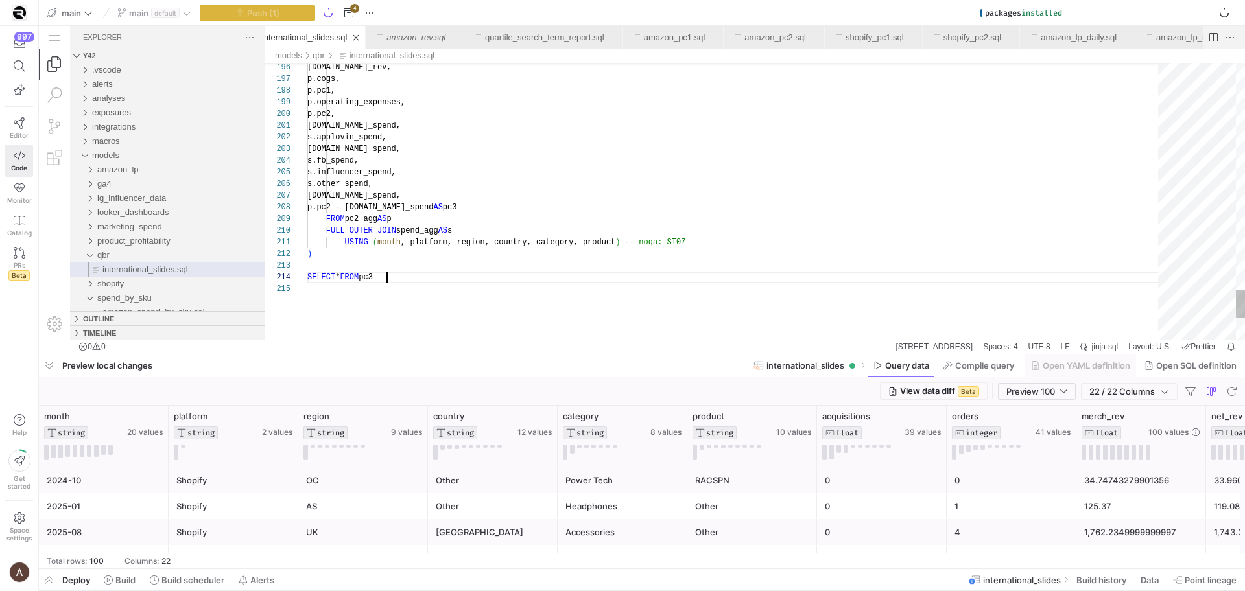
scroll to position [35, 80]
click at [477, 281] on span "international_slides.sql" at bounding box center [511, 277] width 276 height 9
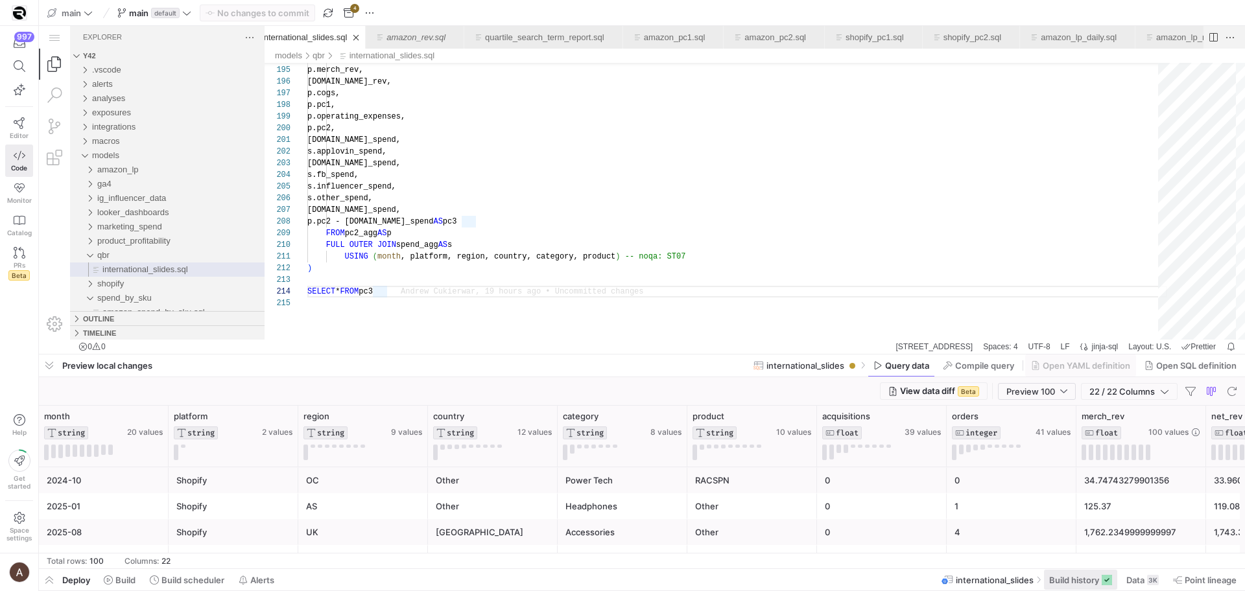
click at [1068, 574] on span at bounding box center [1080, 580] width 73 height 20
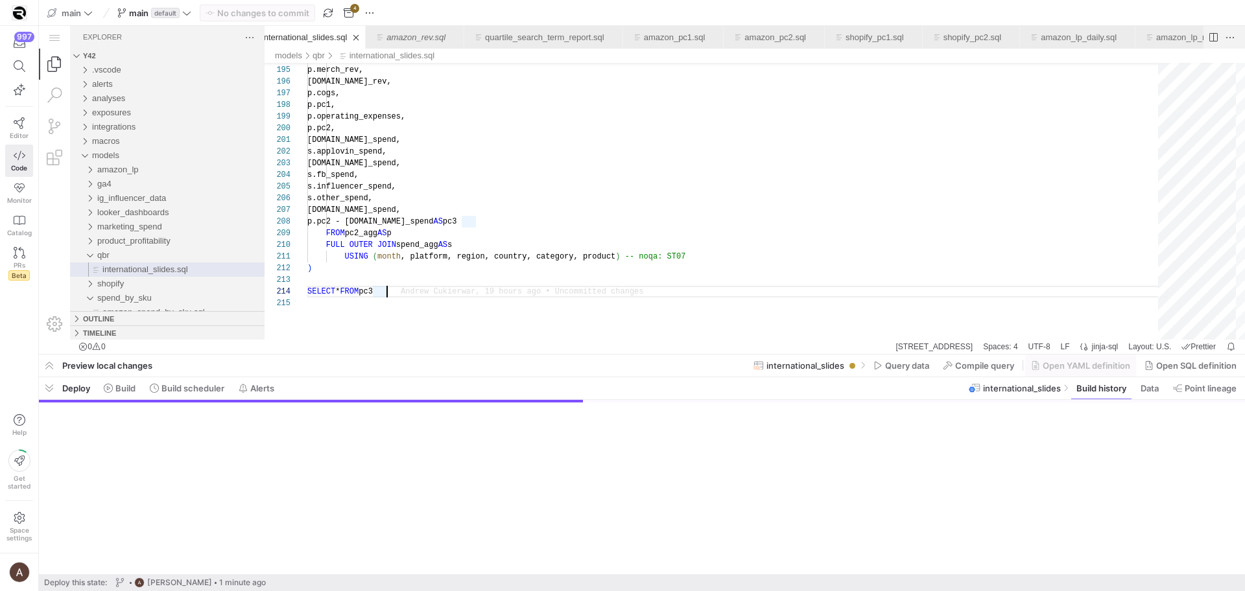
scroll to position [35, 78]
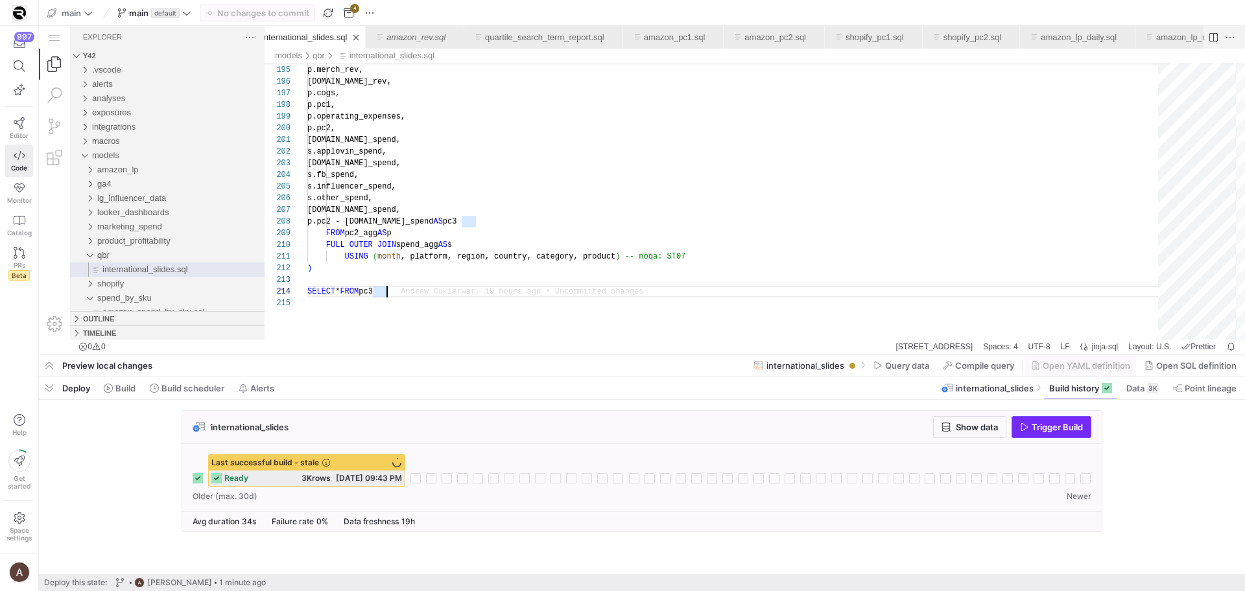
click at [1043, 425] on span "Trigger Build" at bounding box center [1056, 427] width 51 height 10
click at [1128, 423] on div "international_slides Show data Trigger Build Last successful build - stale inte…" at bounding box center [639, 474] width 1201 height 128
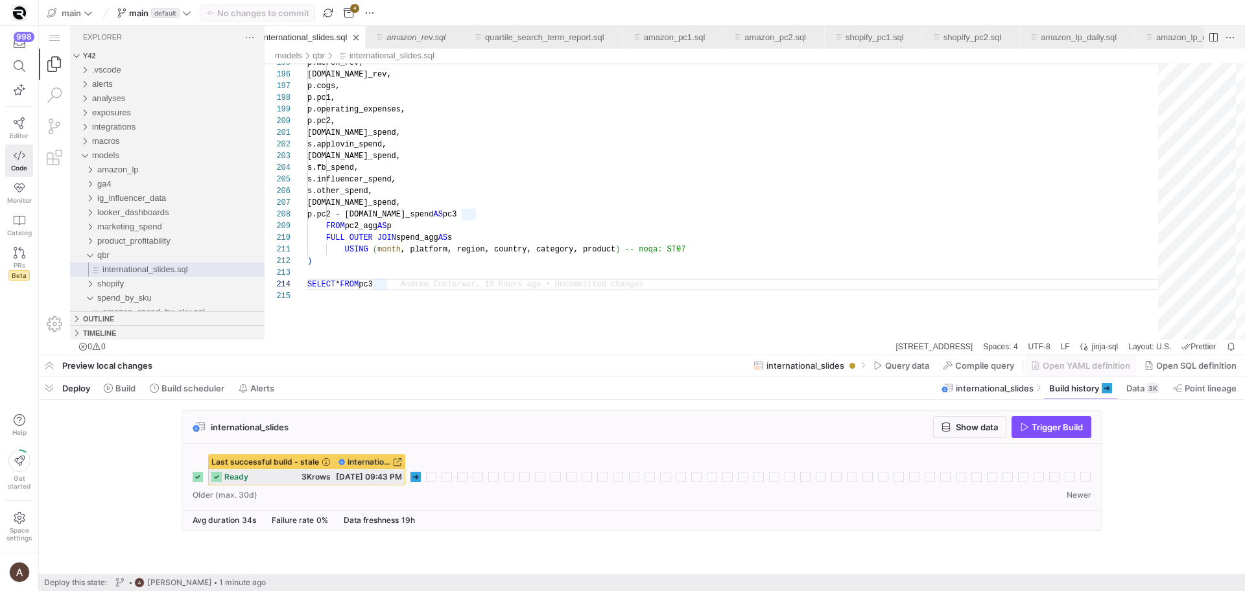
click at [415, 474] on icon at bounding box center [415, 477] width 10 height 10
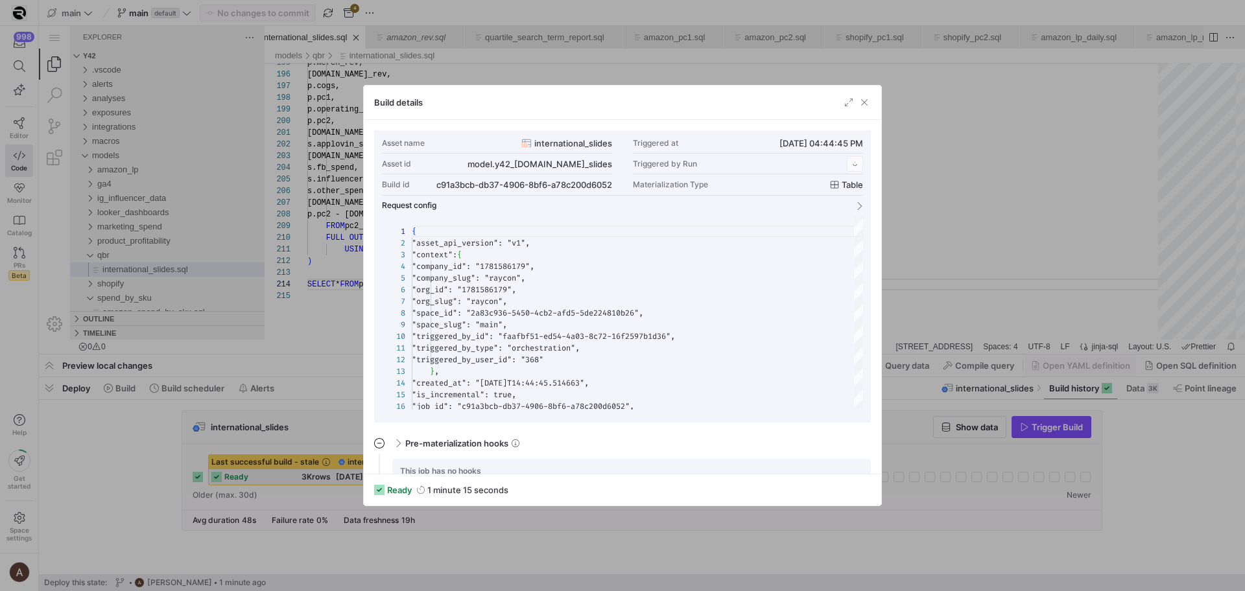
click at [221, 477] on div at bounding box center [622, 295] width 1245 height 591
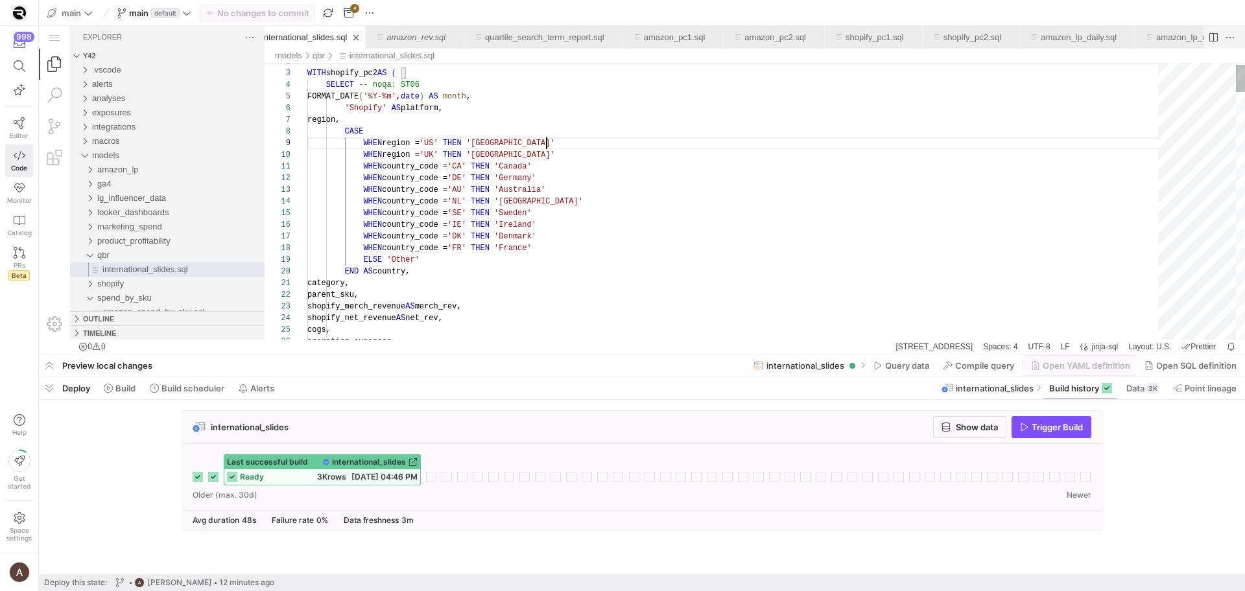
scroll to position [105, 242]
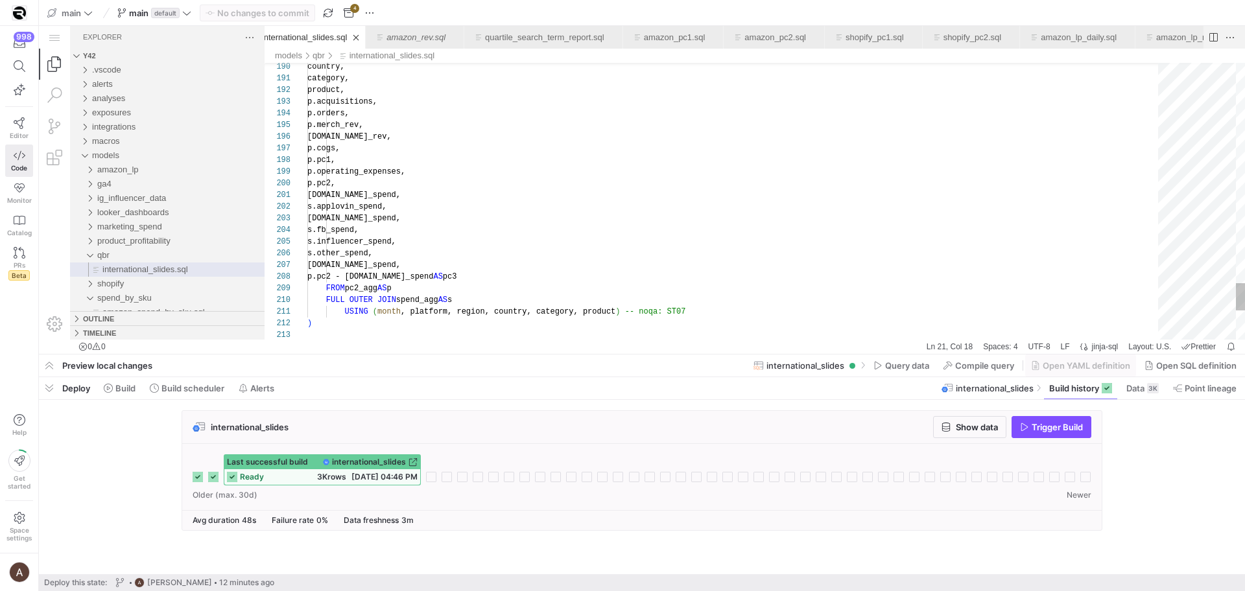
scroll to position [82, 168]
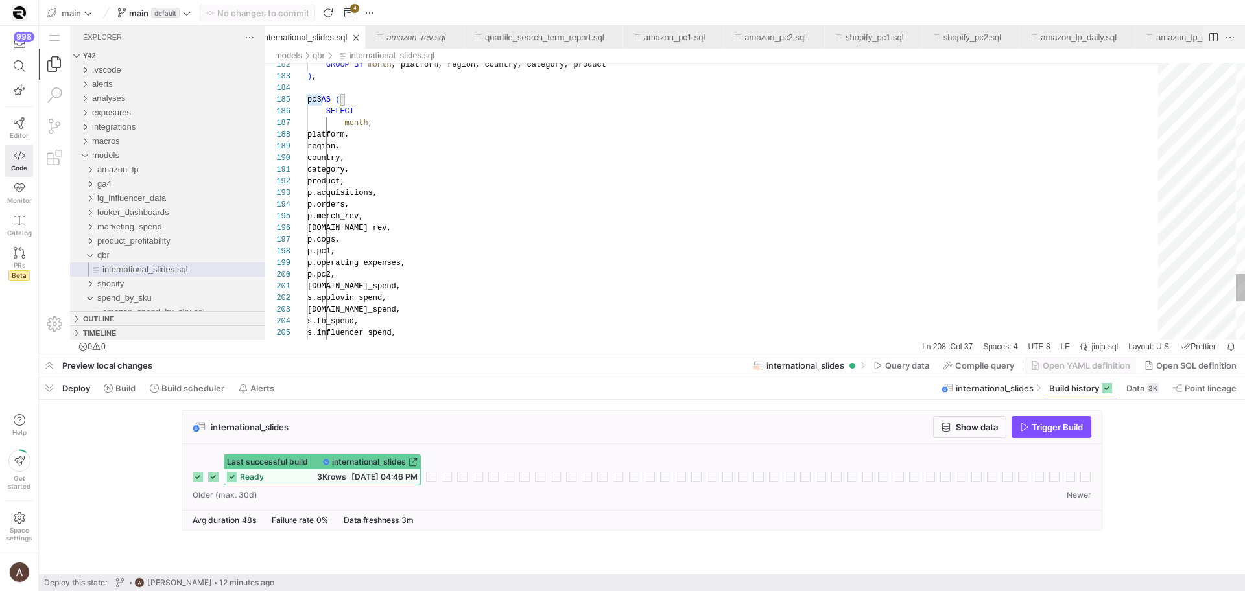
scroll to position [82, 65]
click at [549, 252] on div "p.pc1," at bounding box center [737, 252] width 860 height 12
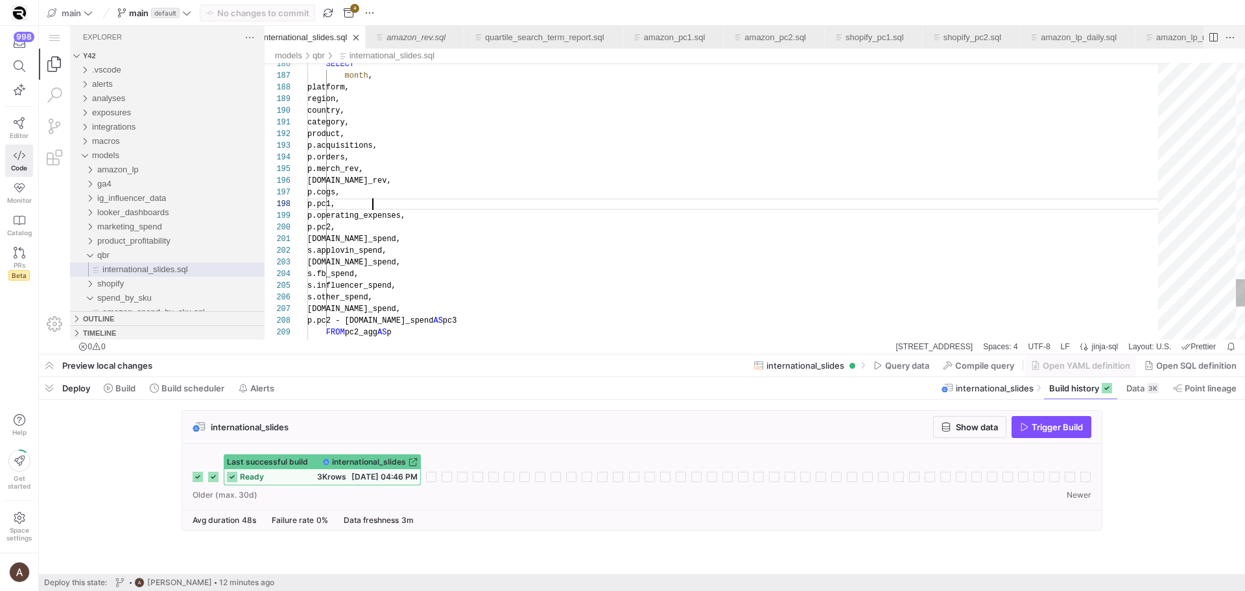
scroll to position [0, 108]
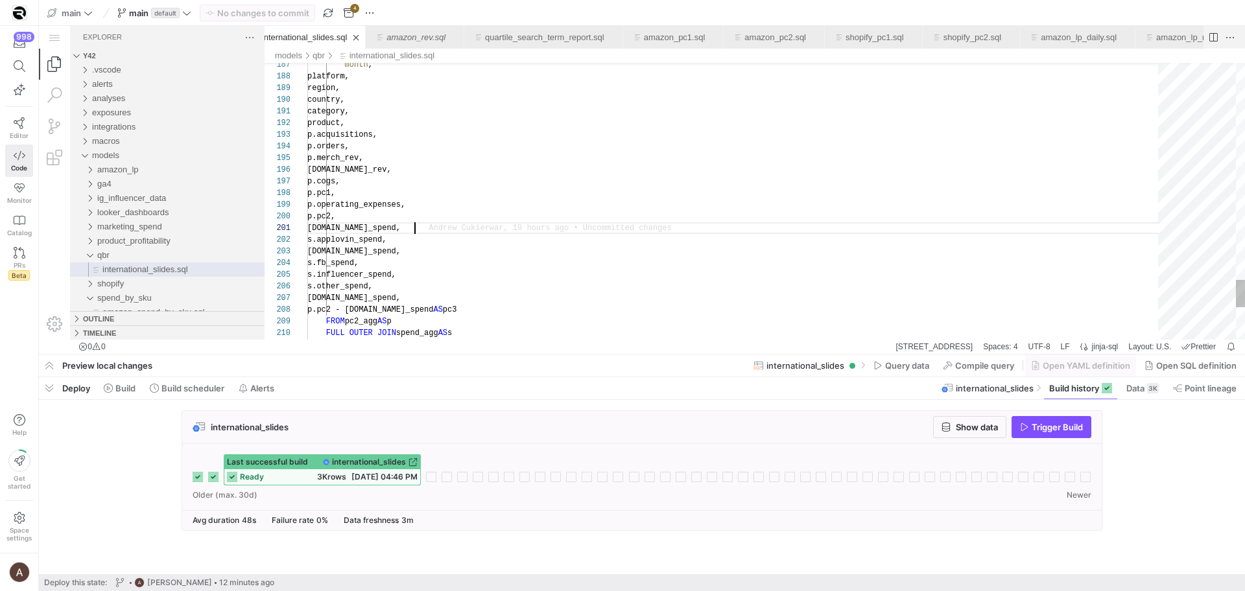
type textarea "category, product, p.acquisitions, p.orders, p.merch_rev, [DOMAIN_NAME]_rev, p.…"
